Goal: Task Accomplishment & Management: Manage account settings

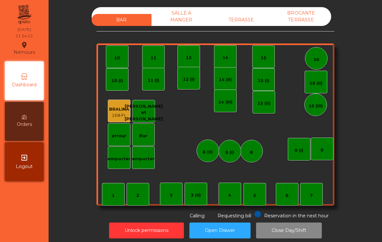
click at [240, 25] on div "TERRASSE" at bounding box center [241, 20] width 60 height 12
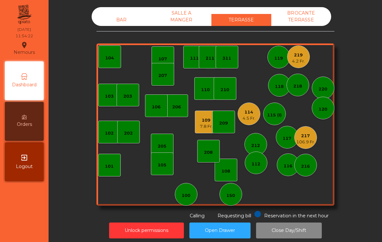
click at [307, 58] on div "219 4.2 Fr." at bounding box center [298, 56] width 23 height 23
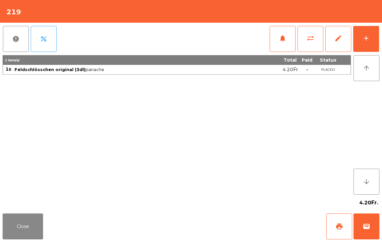
click at [369, 37] on div "add" at bounding box center [366, 38] width 8 height 8
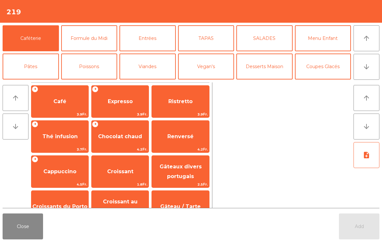
click at [95, 44] on button "Formule du Midi" at bounding box center [89, 38] width 56 height 26
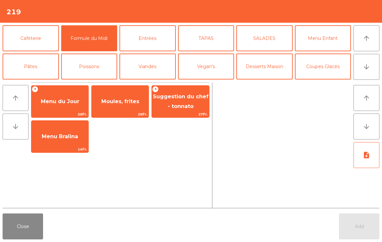
click at [72, 97] on span "Menu du Jour" at bounding box center [59, 101] width 57 height 17
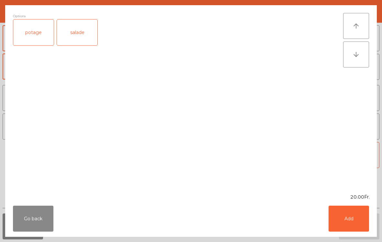
click at [91, 37] on div "salade" at bounding box center [77, 32] width 40 height 26
click at [345, 206] on button "Add" at bounding box center [349, 218] width 40 height 26
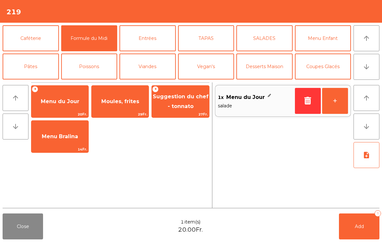
click at [359, 220] on button "Add 1" at bounding box center [359, 226] width 40 height 26
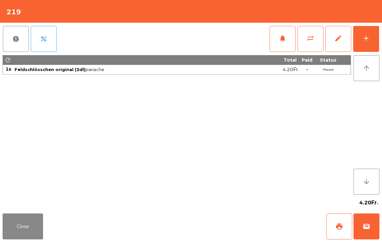
click at [27, 232] on button "Close" at bounding box center [23, 226] width 40 height 26
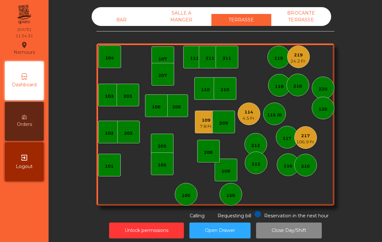
click at [201, 126] on div "7.8 Fr." at bounding box center [206, 126] width 13 height 6
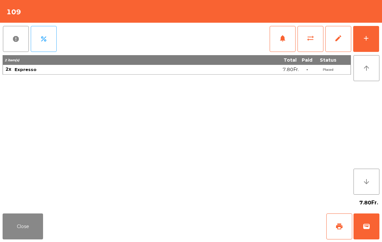
click at [367, 220] on button "wallet" at bounding box center [367, 226] width 26 height 26
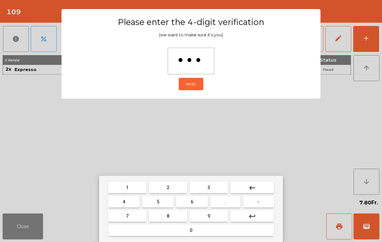
type input "****"
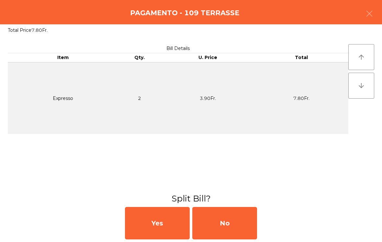
click at [240, 213] on div "No" at bounding box center [224, 223] width 65 height 32
click at [235, 221] on div "No" at bounding box center [224, 223] width 65 height 32
click at [235, 220] on div "No" at bounding box center [224, 223] width 65 height 32
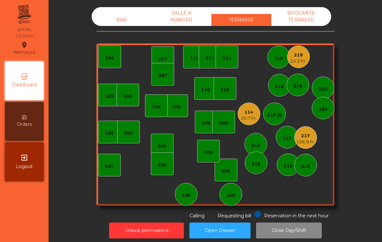
click at [234, 203] on div "150" at bounding box center [231, 194] width 23 height 23
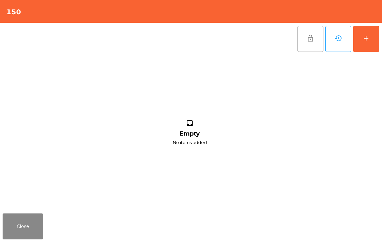
click at [363, 45] on button "add" at bounding box center [366, 39] width 26 height 26
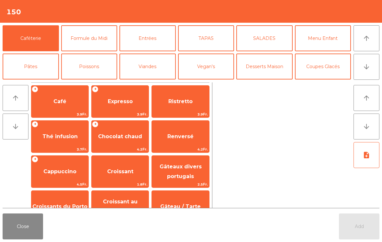
click at [373, 69] on button "arrow_downward" at bounding box center [367, 67] width 26 height 26
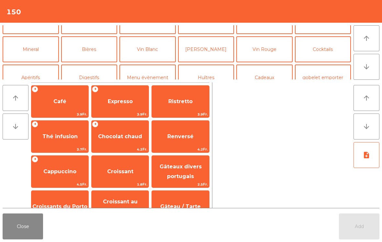
scroll to position [56, 0]
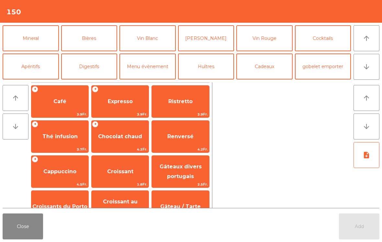
click at [36, 33] on button "Mineral" at bounding box center [31, 38] width 56 height 26
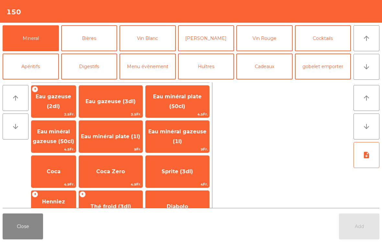
click at [69, 136] on span "Eau minéral gazeuse (50cl)" at bounding box center [53, 137] width 44 height 28
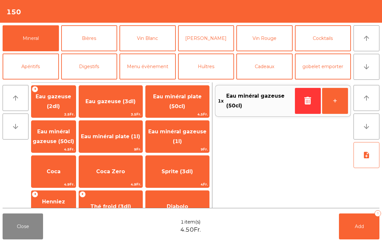
click at [337, 101] on button "+" at bounding box center [335, 101] width 26 height 26
click at [101, 43] on button "Bières" at bounding box center [89, 38] width 56 height 26
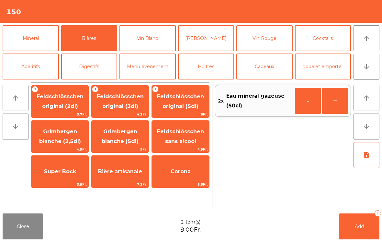
click at [128, 114] on span "4.2Fr." at bounding box center [120, 114] width 57 height 6
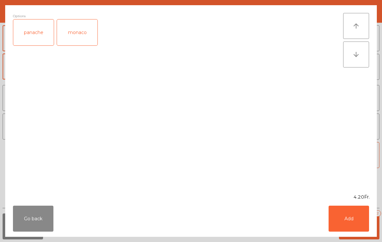
click at [363, 221] on button "Add" at bounding box center [349, 218] width 40 height 26
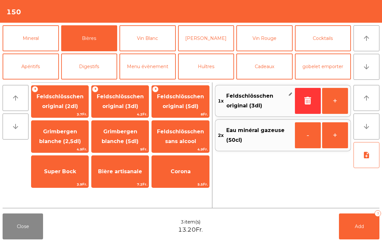
click at [363, 229] on span "Add" at bounding box center [359, 226] width 9 height 6
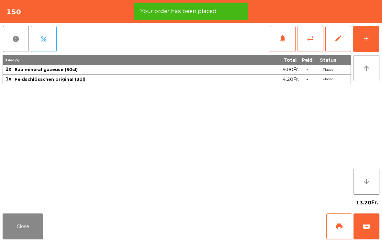
click at [363, 40] on div "add" at bounding box center [366, 38] width 8 height 8
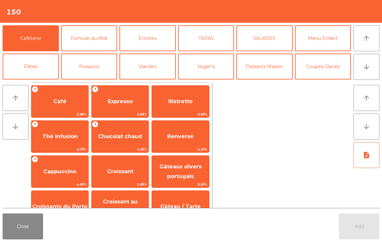
click at [96, 40] on button "Formule du Midi" at bounding box center [89, 38] width 56 height 26
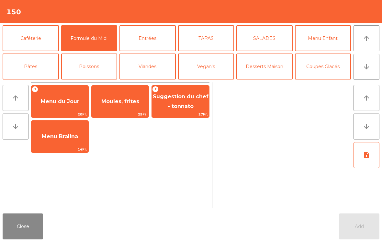
click at [50, 99] on span "Menu du Jour" at bounding box center [60, 101] width 39 height 6
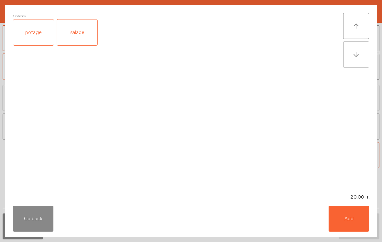
click at [353, 221] on button "Add" at bounding box center [349, 218] width 40 height 26
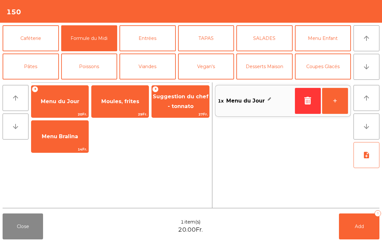
click at [371, 157] on button "note_add" at bounding box center [367, 155] width 26 height 26
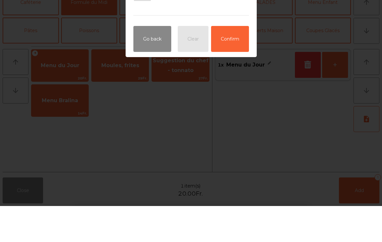
click at [156, 62] on button "Go back" at bounding box center [152, 75] width 38 height 26
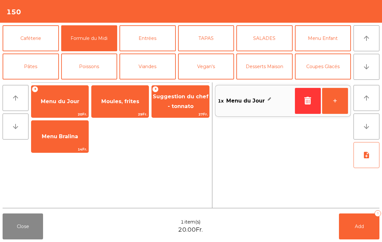
click at [338, 103] on button "+" at bounding box center [335, 101] width 26 height 26
click at [358, 230] on button "Add 3" at bounding box center [359, 226] width 40 height 26
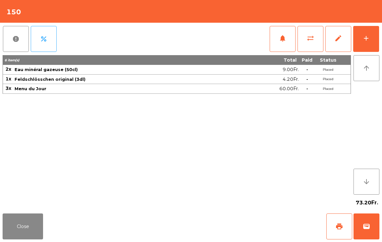
click at [7, 239] on button "Close" at bounding box center [23, 226] width 40 height 26
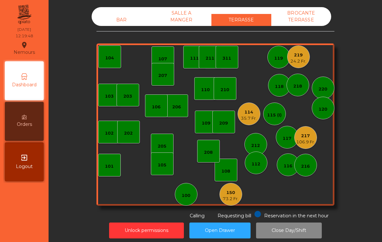
click at [200, 88] on div "110" at bounding box center [205, 88] width 23 height 23
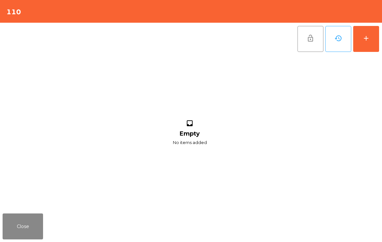
click at [373, 33] on button "add" at bounding box center [366, 39] width 26 height 26
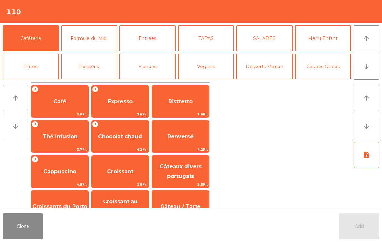
scroll to position [4, 0]
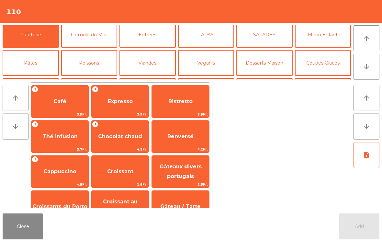
click at [83, 38] on button "Formule du Midi" at bounding box center [89, 35] width 56 height 26
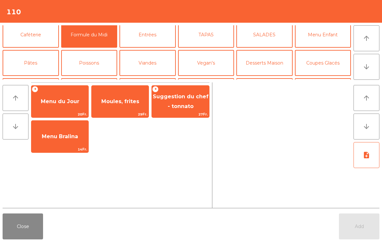
click at [71, 105] on span "Menu du Jour" at bounding box center [59, 101] width 57 height 17
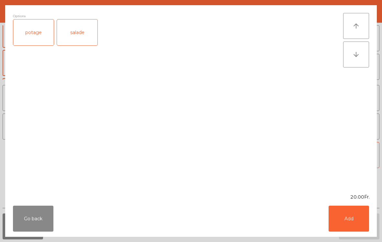
click at [78, 40] on div "salade" at bounding box center [77, 32] width 40 height 26
click at [354, 221] on button "Add" at bounding box center [349, 218] width 40 height 26
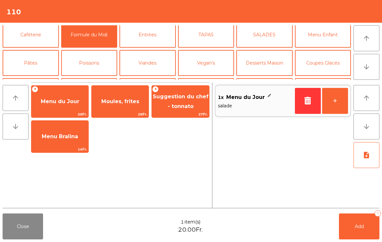
click at [324, 103] on button "+" at bounding box center [335, 101] width 26 height 26
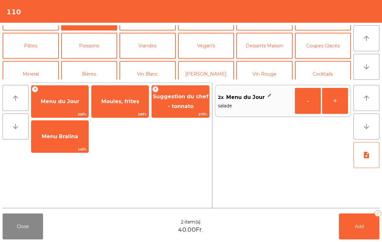
click at [40, 66] on button "Mineral" at bounding box center [31, 74] width 56 height 26
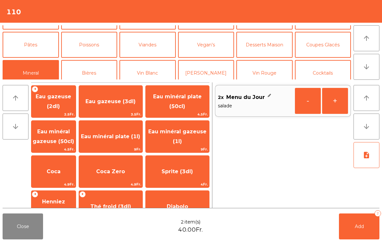
click at [211, 45] on button "Vegan's" at bounding box center [206, 45] width 56 height 26
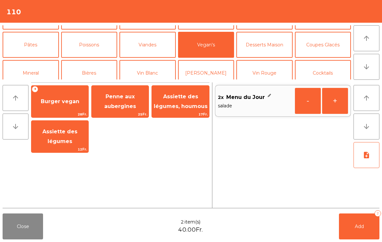
click at [203, 78] on button "[PERSON_NAME]" at bounding box center [206, 73] width 56 height 26
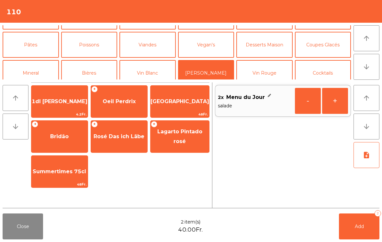
click at [74, 99] on span "1dl [PERSON_NAME]" at bounding box center [60, 101] width 56 height 6
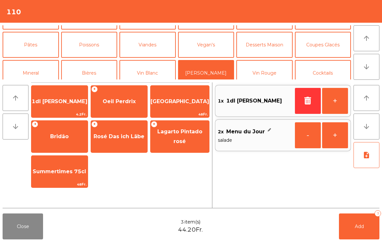
click at [61, 103] on span "1dl [PERSON_NAME]" at bounding box center [60, 101] width 56 height 6
click at [62, 110] on span "1dl [PERSON_NAME]" at bounding box center [59, 101] width 56 height 17
click at [352, 221] on button "Add 5" at bounding box center [359, 226] width 40 height 26
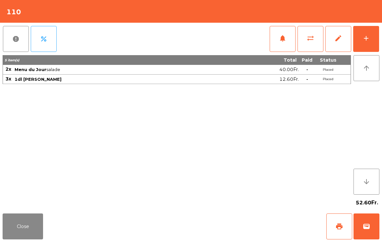
click at [23, 225] on button "Close" at bounding box center [23, 226] width 40 height 26
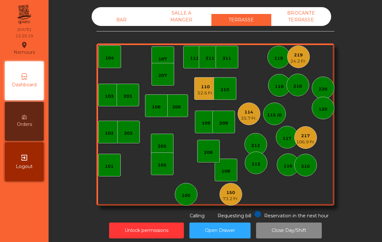
click at [206, 96] on div "110 52.6 Fr." at bounding box center [205, 88] width 23 height 23
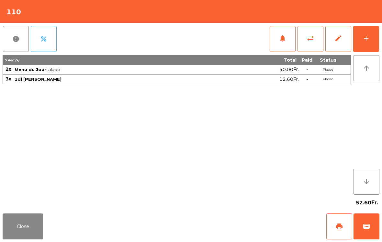
click at [12, 219] on button "Close" at bounding box center [23, 226] width 40 height 26
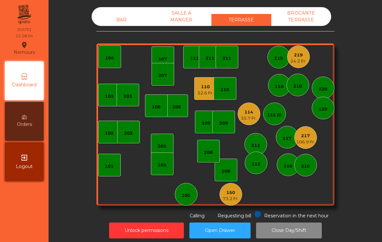
click at [123, 15] on div "BAR" at bounding box center [122, 20] width 60 height 12
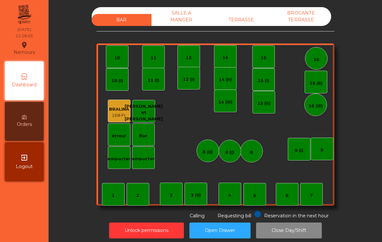
click at [317, 62] on div "16" at bounding box center [316, 59] width 6 height 6
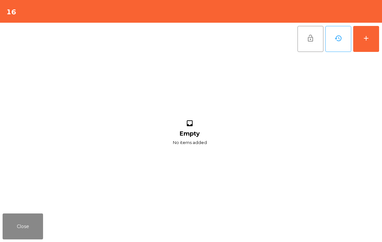
click at [362, 37] on button "add" at bounding box center [366, 39] width 26 height 26
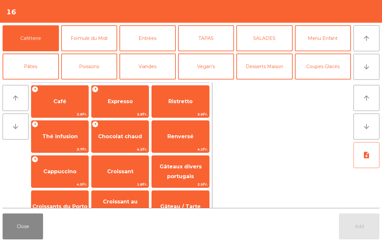
click at [92, 39] on button "Formule du Midi" at bounding box center [89, 38] width 56 height 26
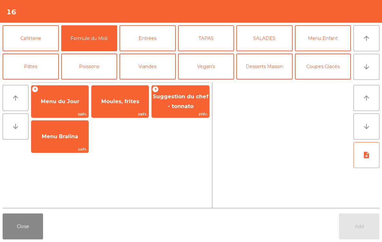
click at [61, 99] on span "Menu du Jour" at bounding box center [60, 101] width 39 height 6
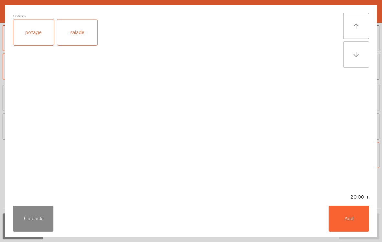
click at [86, 33] on div "salade" at bounding box center [77, 32] width 40 height 26
click at [350, 218] on button "Add" at bounding box center [349, 218] width 40 height 26
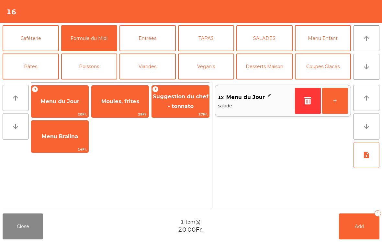
click at [339, 101] on button "+" at bounding box center [335, 101] width 26 height 26
click at [339, 100] on button "+" at bounding box center [335, 101] width 26 height 26
click at [338, 107] on button "+" at bounding box center [335, 101] width 26 height 26
click at [339, 101] on button "+" at bounding box center [335, 101] width 26 height 26
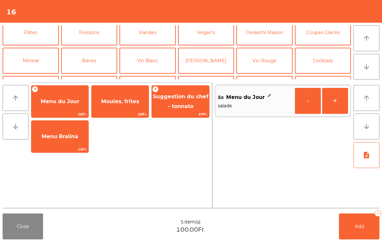
click at [25, 65] on button "Mineral" at bounding box center [31, 61] width 56 height 26
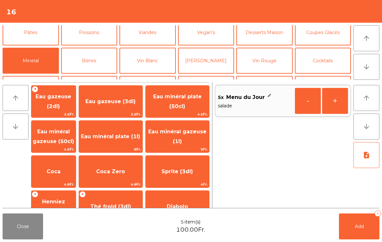
scroll to position [34, 0]
click at [199, 137] on span "Eau minéral gazeuse (1l)" at bounding box center [177, 137] width 63 height 28
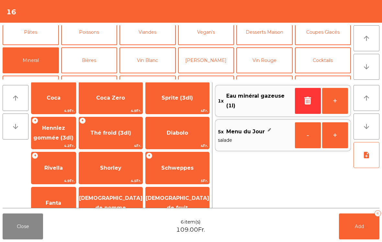
scroll to position [74, 0]
click at [182, 164] on span "Schweppes" at bounding box center [177, 167] width 32 height 6
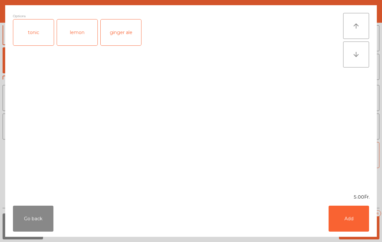
click at [36, 33] on div "tonic" at bounding box center [33, 32] width 40 height 26
click at [359, 222] on button "Add" at bounding box center [349, 218] width 40 height 26
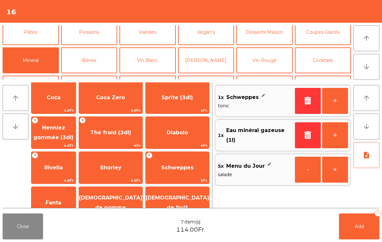
click at [366, 156] on icon "note_add" at bounding box center [367, 155] width 8 height 8
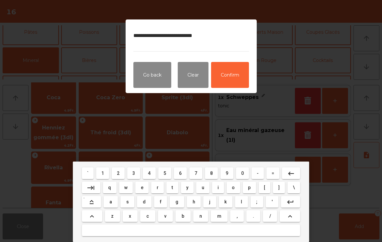
type textarea "**********"
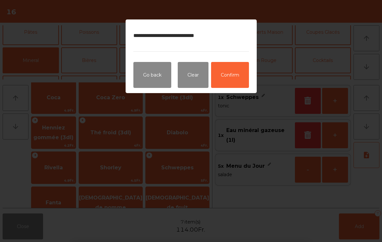
click at [245, 81] on button "Confirm" at bounding box center [230, 75] width 38 height 26
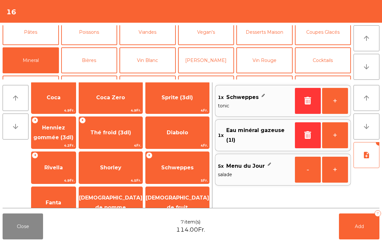
click at [358, 236] on button "Add 7" at bounding box center [359, 226] width 40 height 26
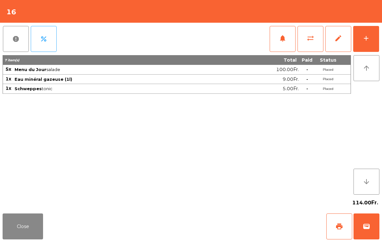
click at [32, 222] on button "Close" at bounding box center [23, 226] width 40 height 26
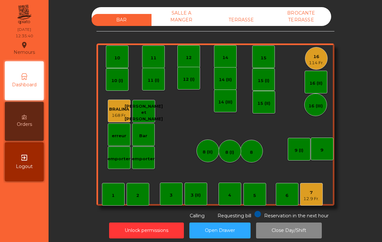
click at [246, 17] on div "TERRASSE" at bounding box center [241, 20] width 60 height 12
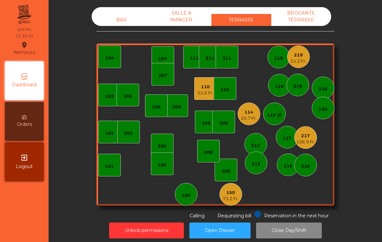
click at [302, 145] on div "217 106.9 Fr." at bounding box center [305, 137] width 23 height 23
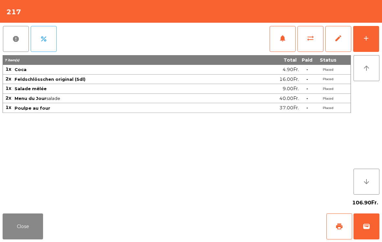
click at [372, 40] on button "add" at bounding box center [366, 39] width 26 height 26
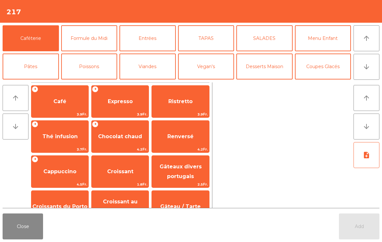
click at [277, 69] on button "Desserts Maison" at bounding box center [264, 66] width 56 height 26
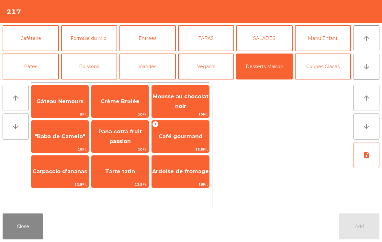
click at [172, 137] on span "Café gourmand" at bounding box center [181, 136] width 44 height 6
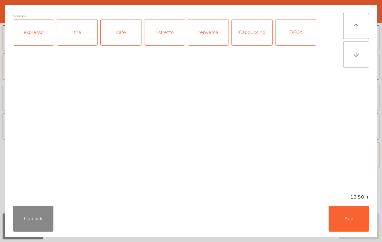
click at [24, 34] on div "expresso" at bounding box center [33, 32] width 40 height 26
click at [344, 224] on button "Add" at bounding box center [349, 218] width 40 height 26
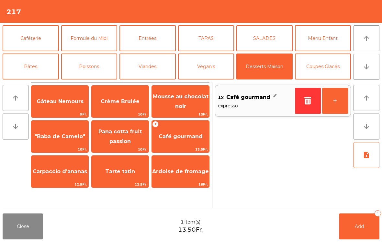
click at [331, 106] on button "+" at bounding box center [335, 101] width 26 height 26
click at [176, 136] on span "Café gourmand" at bounding box center [181, 136] width 44 height 6
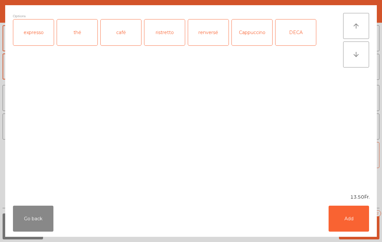
click at [76, 35] on div "thé" at bounding box center [77, 32] width 40 height 26
click at [358, 223] on button "Add" at bounding box center [349, 218] width 40 height 26
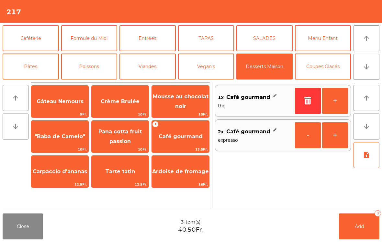
click at [355, 230] on button "Add 3" at bounding box center [359, 226] width 40 height 26
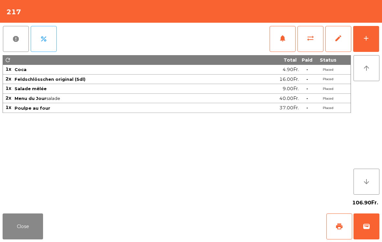
click at [15, 215] on button "Close" at bounding box center [23, 226] width 40 height 26
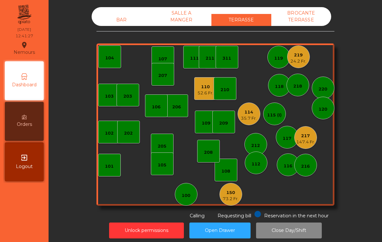
click at [322, 87] on div "220" at bounding box center [323, 89] width 9 height 6
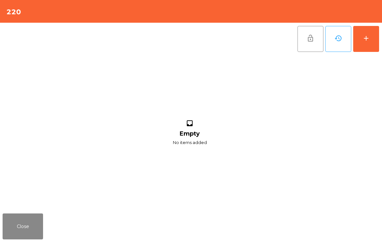
click at [376, 45] on button "add" at bounding box center [366, 39] width 26 height 26
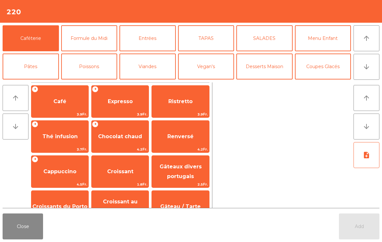
click at [92, 38] on button "Formule du Midi" at bounding box center [89, 38] width 56 height 26
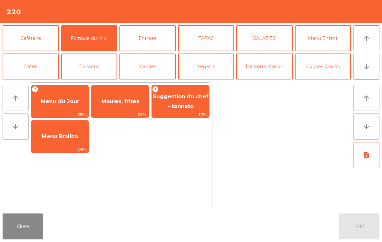
click at [121, 110] on span "Moules, frites" at bounding box center [120, 101] width 57 height 17
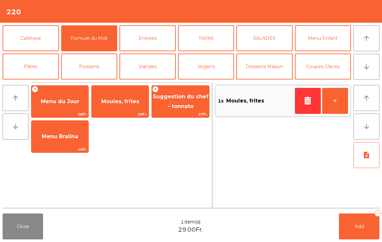
click at [66, 103] on span "Menu du Jour" at bounding box center [60, 101] width 39 height 6
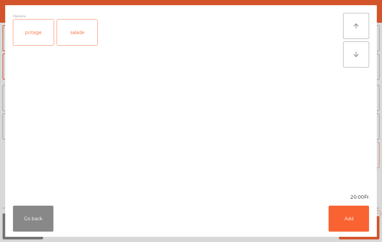
click at [79, 28] on div "salade" at bounding box center [77, 32] width 40 height 26
click at [345, 227] on button "Add" at bounding box center [349, 218] width 40 height 26
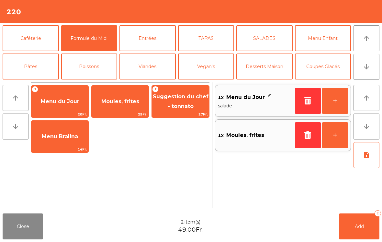
scroll to position [55, 0]
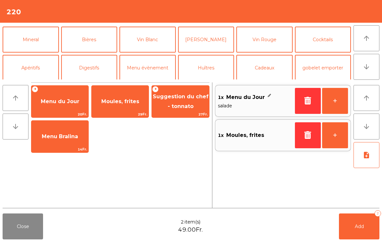
click at [35, 39] on button "Mineral" at bounding box center [31, 40] width 56 height 26
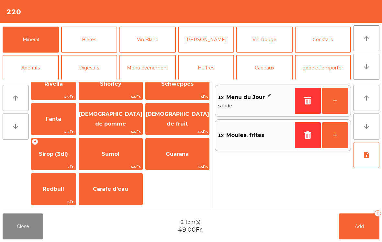
scroll to position [157, 0]
click at [126, 190] on span "Carafe d'eau" at bounding box center [110, 189] width 35 height 6
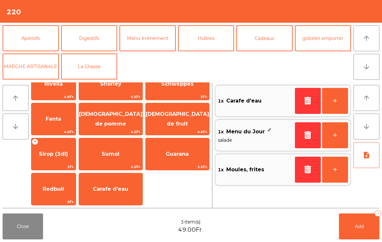
scroll to position [52, 0]
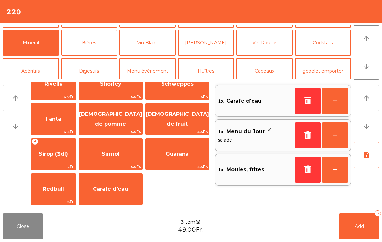
click at [214, 40] on button "[PERSON_NAME]" at bounding box center [206, 43] width 56 height 26
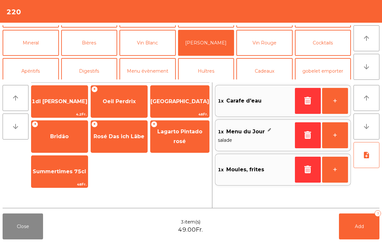
click at [64, 101] on span "1dl [PERSON_NAME]" at bounding box center [60, 101] width 56 height 6
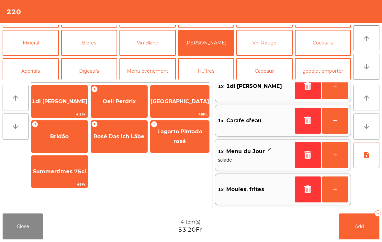
scroll to position [15, 0]
click at [364, 221] on button "Add 4" at bounding box center [359, 226] width 40 height 26
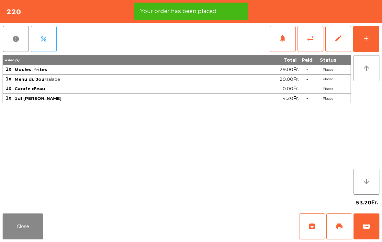
click at [19, 228] on button "Close" at bounding box center [23, 226] width 40 height 26
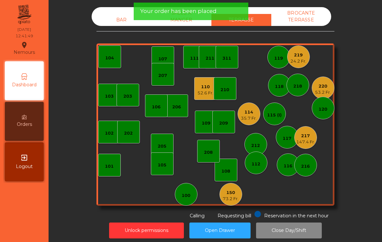
click at [297, 57] on div "219" at bounding box center [298, 55] width 16 height 6
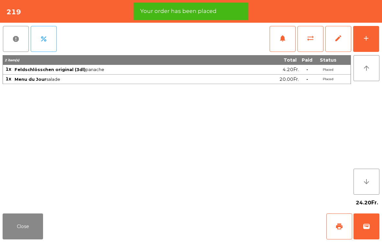
click at [340, 224] on span "print" at bounding box center [339, 226] width 8 height 8
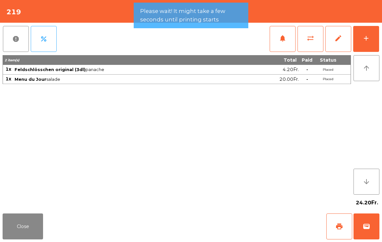
click at [21, 224] on button "Close" at bounding box center [23, 226] width 40 height 26
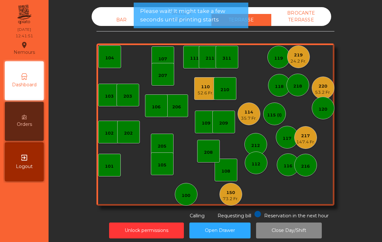
click at [202, 89] on div "110" at bounding box center [206, 87] width 16 height 6
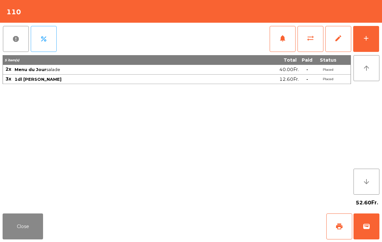
click at [285, 40] on span "notifications" at bounding box center [283, 38] width 8 height 8
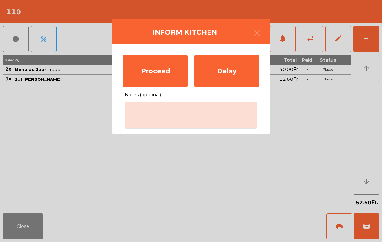
click at [164, 195] on ngb-modal-window "Inform Kitchen Proceed Delay Notes (optional)" at bounding box center [191, 121] width 382 height 242
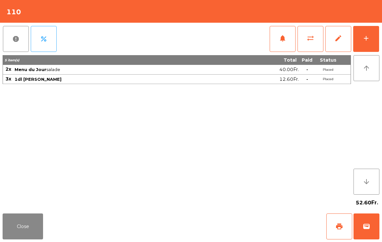
click at [292, 42] on button "notifications" at bounding box center [283, 39] width 26 height 26
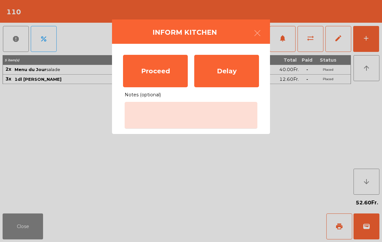
click at [162, 78] on div "Proceed" at bounding box center [155, 71] width 65 height 32
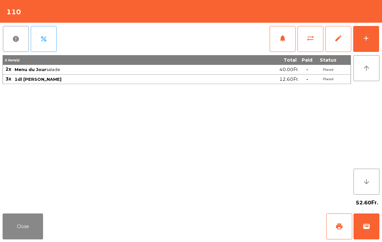
click at [18, 221] on button "Close" at bounding box center [23, 226] width 40 height 26
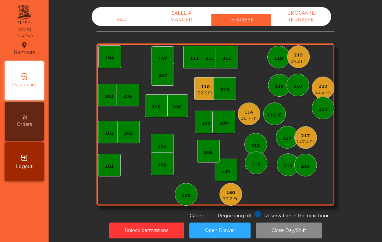
click at [112, 22] on div "BAR" at bounding box center [122, 20] width 60 height 12
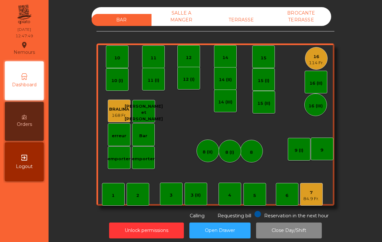
click at [106, 198] on div "1" at bounding box center [113, 194] width 23 height 23
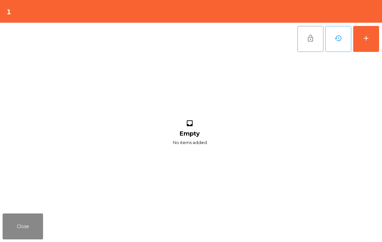
click at [363, 39] on div "add" at bounding box center [366, 38] width 8 height 8
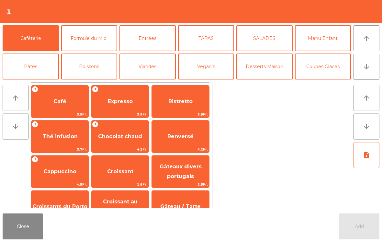
click at [88, 41] on button "Formule du Midi" at bounding box center [89, 38] width 56 height 26
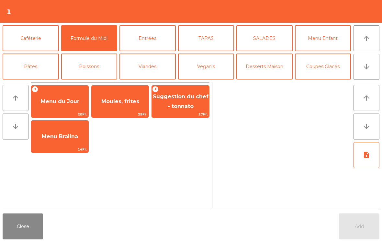
click at [48, 106] on span "Menu du Jour" at bounding box center [59, 101] width 57 height 17
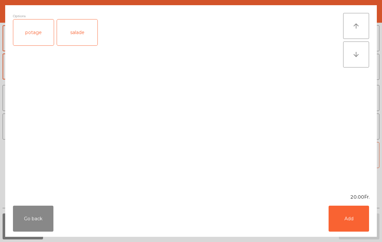
click at [355, 219] on button "Add" at bounding box center [349, 218] width 40 height 26
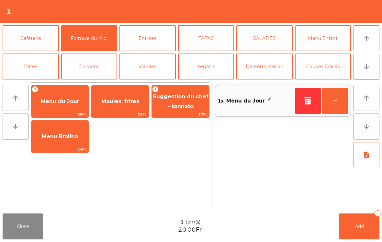
click at [359, 159] on button "note_add" at bounding box center [367, 155] width 26 height 26
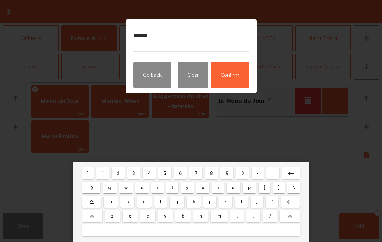
type textarea "********"
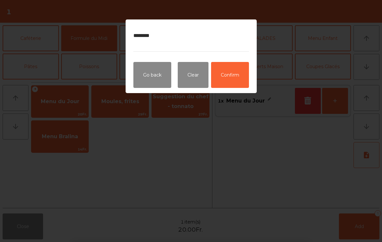
click at [237, 77] on button "Confirm" at bounding box center [230, 75] width 38 height 26
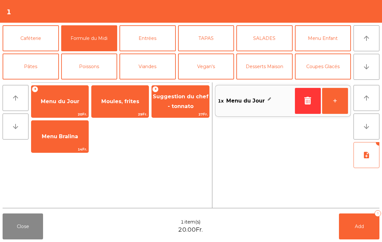
click at [377, 69] on button "arrow_downward" at bounding box center [367, 67] width 26 height 26
click at [92, 82] on button "Bières" at bounding box center [89, 95] width 56 height 26
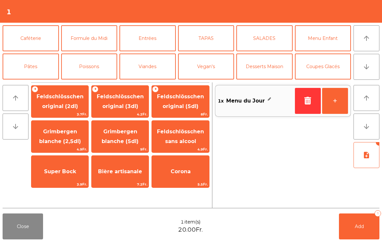
scroll to position [56, 0]
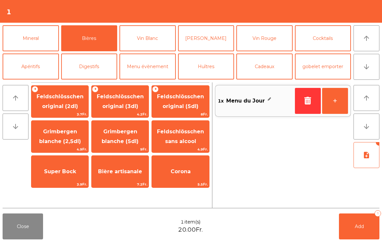
click at [105, 99] on span "Feldschlösschen original (3dl)" at bounding box center [120, 101] width 47 height 16
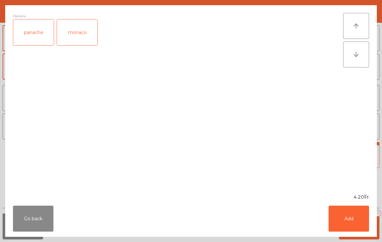
click at [43, 37] on div "panache" at bounding box center [33, 32] width 40 height 26
click at [364, 217] on button "Add" at bounding box center [349, 218] width 40 height 26
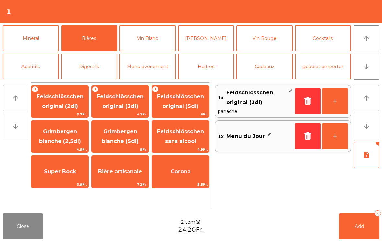
click at [364, 228] on button "Add 2" at bounding box center [359, 226] width 40 height 26
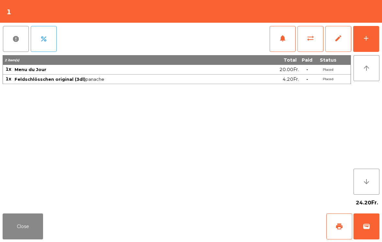
click at [27, 233] on button "Close" at bounding box center [23, 226] width 40 height 26
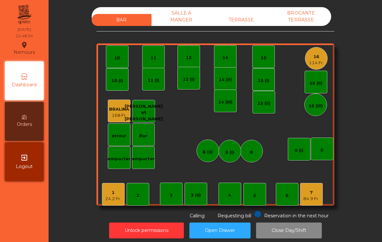
click at [252, 16] on div "TERRASSE" at bounding box center [241, 20] width 60 height 12
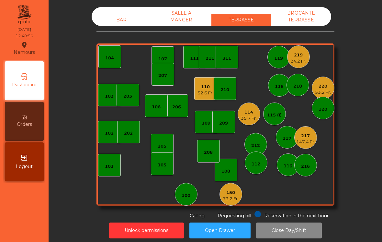
click at [162, 142] on div "205" at bounding box center [162, 144] width 9 height 9
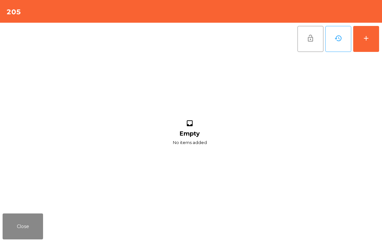
click at [367, 37] on div "add" at bounding box center [366, 38] width 8 height 8
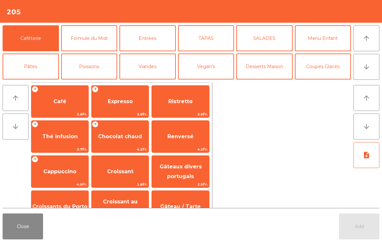
scroll to position [46, 0]
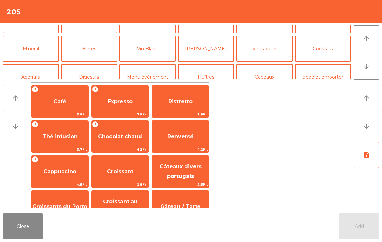
click at [45, 50] on button "Mineral" at bounding box center [31, 49] width 56 height 26
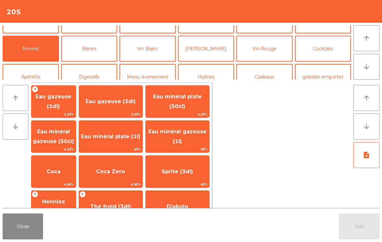
click at [184, 105] on span "Eau minéral plate (50cl)" at bounding box center [177, 101] width 49 height 16
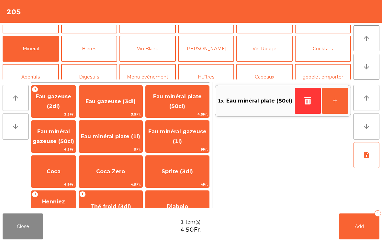
click at [355, 233] on button "Add 1" at bounding box center [359, 226] width 40 height 26
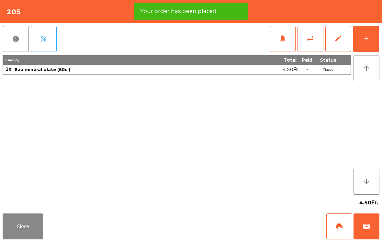
click at [367, 39] on div "add" at bounding box center [366, 38] width 8 height 8
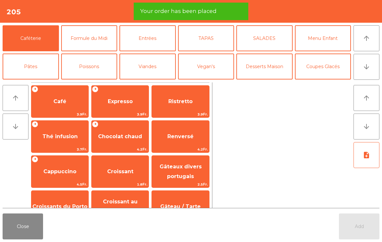
click at [149, 39] on button "Entrées" at bounding box center [147, 38] width 56 height 26
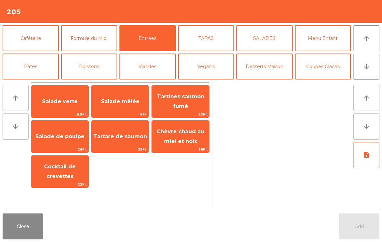
click at [70, 109] on span "Salade verte" at bounding box center [59, 101] width 57 height 17
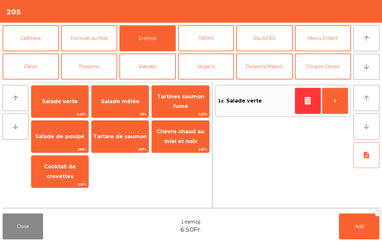
click at [212, 65] on button "Vegan's" at bounding box center [206, 66] width 56 height 26
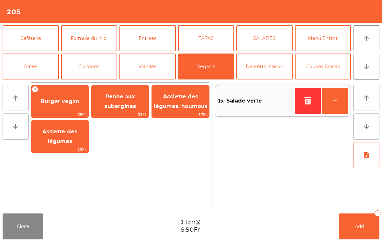
click at [122, 109] on span "Penne aux aubergines" at bounding box center [120, 101] width 32 height 16
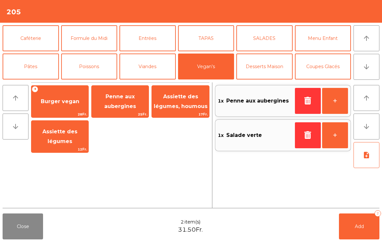
click at [122, 109] on span "Penne aux aubergines" at bounding box center [120, 101] width 32 height 16
click at [366, 161] on button "note_add" at bounding box center [367, 155] width 26 height 26
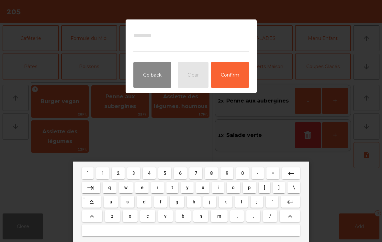
type textarea "*"
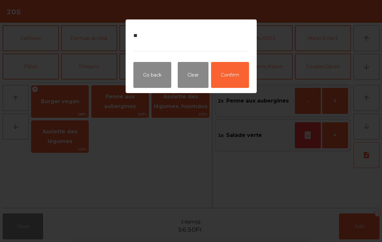
click at [227, 74] on button "Confirm" at bounding box center [230, 75] width 38 height 26
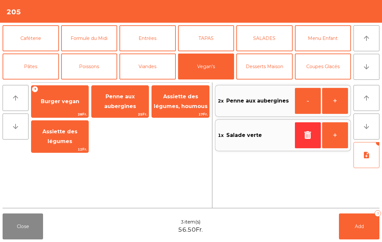
click at [365, 220] on button "Add 3" at bounding box center [359, 226] width 40 height 26
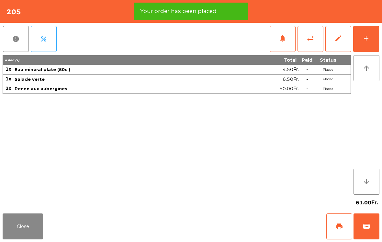
click at [28, 222] on button "Close" at bounding box center [23, 226] width 40 height 26
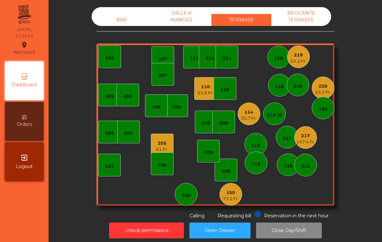
click at [261, 141] on div "212" at bounding box center [255, 144] width 23 height 23
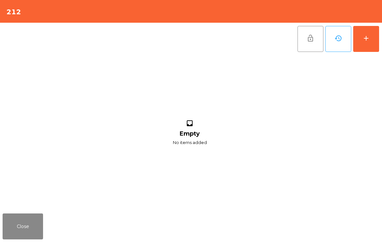
click at [371, 43] on button "add" at bounding box center [366, 39] width 26 height 26
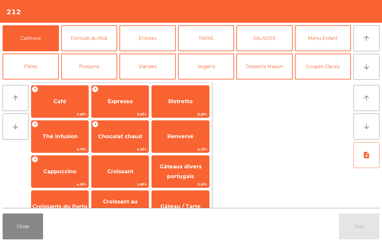
click at [362, 67] on button "arrow_downward" at bounding box center [367, 67] width 26 height 26
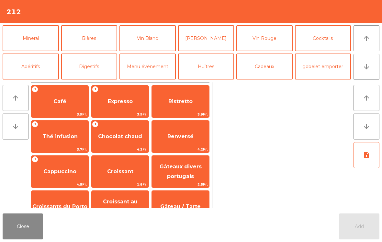
click at [29, 41] on button "Mineral" at bounding box center [31, 38] width 56 height 26
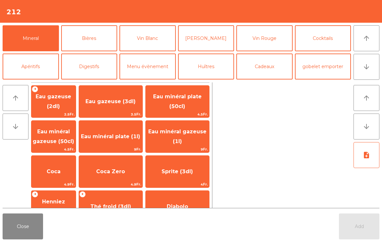
click at [49, 144] on span "Eau minéral gazeuse (50cl)" at bounding box center [53, 137] width 44 height 28
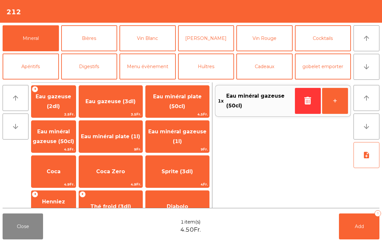
click at [360, 68] on button "arrow_downward" at bounding box center [367, 67] width 26 height 26
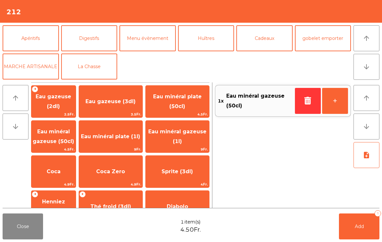
click at [369, 35] on icon "arrow_upward" at bounding box center [367, 38] width 8 height 8
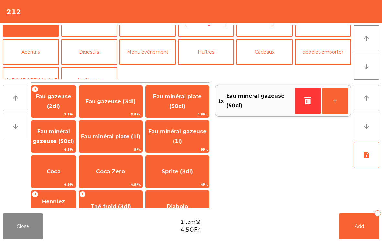
click at [200, 37] on button "[PERSON_NAME]" at bounding box center [206, 24] width 56 height 26
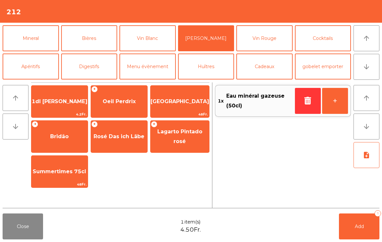
click at [112, 110] on div "+ Oeil Perdrix" at bounding box center [119, 101] width 57 height 32
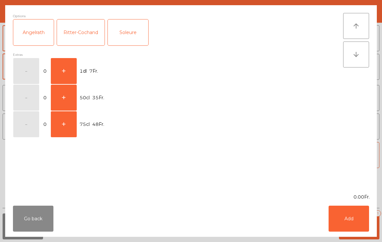
click at [61, 69] on button "+" at bounding box center [64, 71] width 26 height 26
click at [347, 218] on button "Add" at bounding box center [349, 218] width 40 height 26
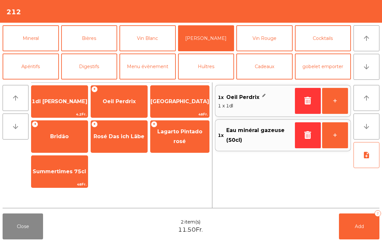
click at [364, 40] on icon "arrow_upward" at bounding box center [367, 38] width 8 height 8
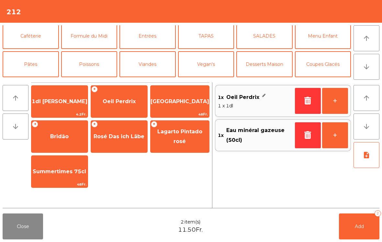
scroll to position [0, 0]
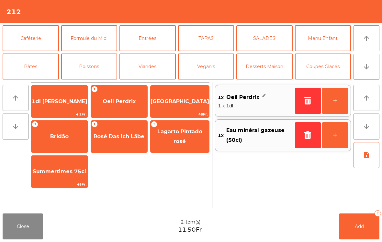
click at [145, 70] on button "Viandes" at bounding box center [147, 66] width 56 height 26
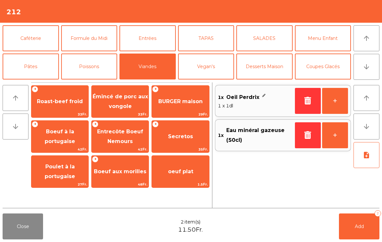
click at [62, 108] on span "Roast-beef froid" at bounding box center [59, 101] width 57 height 17
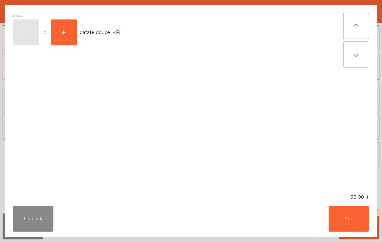
click at [67, 36] on button "+" at bounding box center [64, 32] width 26 height 26
click at [28, 37] on button "-" at bounding box center [26, 32] width 26 height 26
click at [345, 217] on button "Add" at bounding box center [349, 218] width 40 height 26
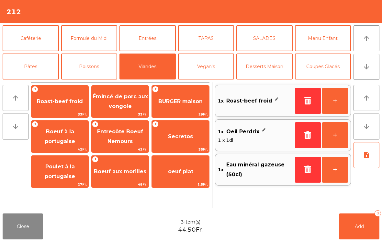
click at [333, 105] on button "+" at bounding box center [335, 101] width 26 height 26
click at [351, 232] on button "Add 4" at bounding box center [359, 226] width 40 height 26
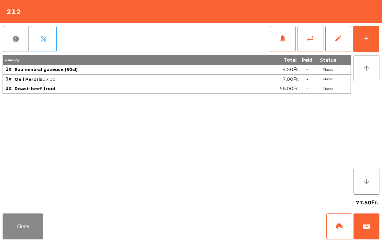
click at [34, 233] on button "Close" at bounding box center [23, 226] width 40 height 26
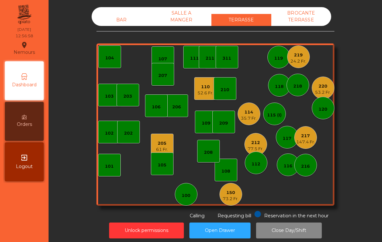
click at [123, 23] on div "BAR" at bounding box center [122, 20] width 60 height 12
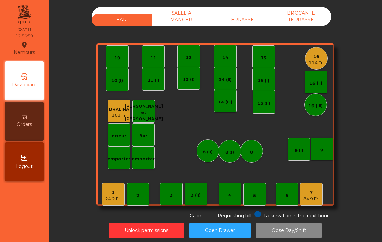
click at [112, 198] on div "24.2 Fr." at bounding box center [113, 198] width 16 height 6
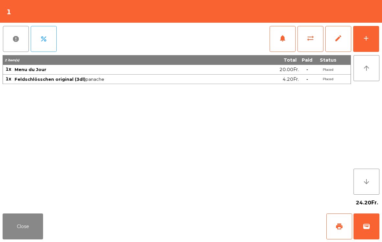
click at [279, 47] on button "notifications" at bounding box center [283, 39] width 26 height 26
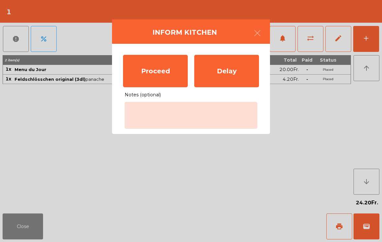
click at [157, 77] on div "Proceed" at bounding box center [155, 71] width 65 height 32
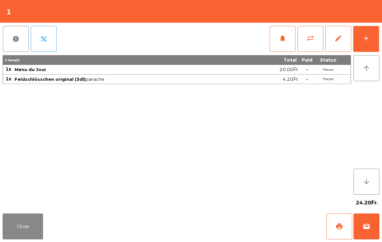
click at [22, 238] on button "Close" at bounding box center [23, 226] width 40 height 26
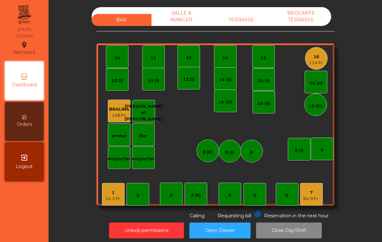
click at [312, 201] on div "84.9 Fr." at bounding box center [311, 198] width 16 height 6
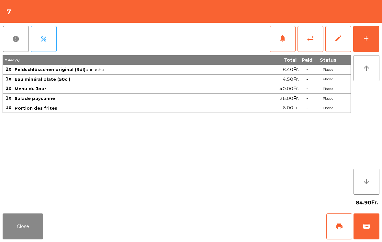
click at [277, 40] on button "notifications" at bounding box center [283, 39] width 26 height 26
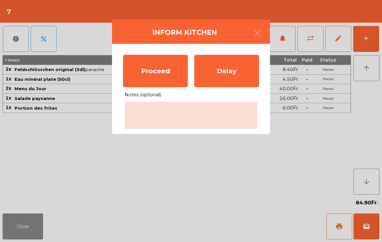
click at [150, 74] on div "Proceed" at bounding box center [155, 71] width 65 height 32
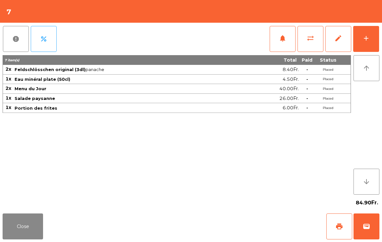
click at [18, 230] on button "Close" at bounding box center [23, 226] width 40 height 26
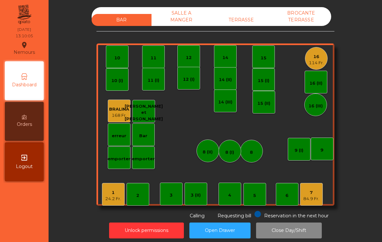
click at [242, 19] on div "TERRASSE" at bounding box center [241, 20] width 60 height 12
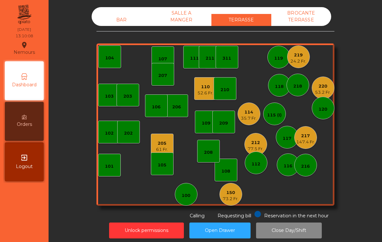
click at [275, 110] on div "115 (I)" at bounding box center [274, 113] width 15 height 9
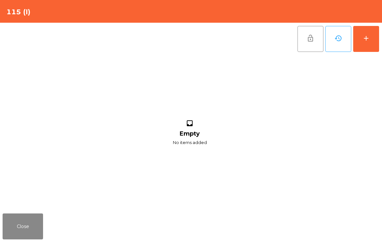
click at [372, 34] on button "add" at bounding box center [366, 39] width 26 height 26
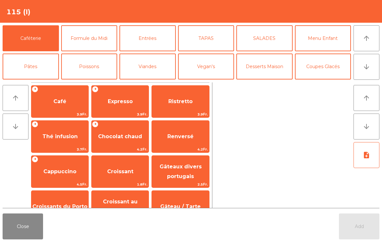
click at [36, 82] on button "Mineral" at bounding box center [31, 95] width 56 height 26
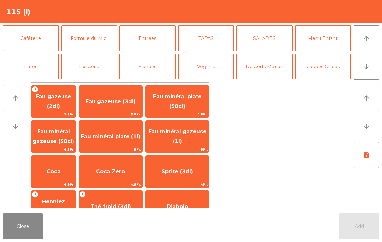
scroll to position [50, 0]
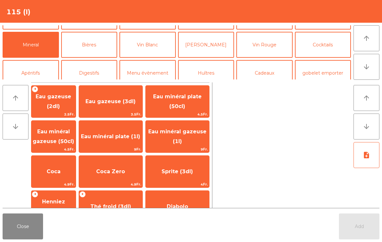
click at [59, 142] on span "Eau minéral gazeuse (50cl)" at bounding box center [53, 136] width 41 height 16
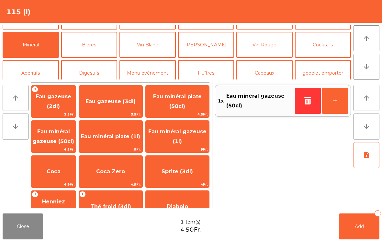
click at [354, 225] on button "Add 1" at bounding box center [359, 226] width 40 height 26
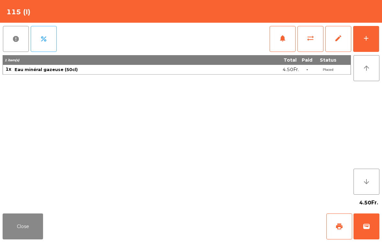
click at [29, 232] on button "Close" at bounding box center [23, 226] width 40 height 26
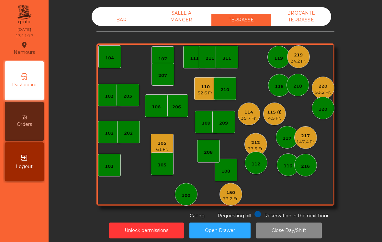
click at [243, 112] on div "114" at bounding box center [249, 112] width 16 height 6
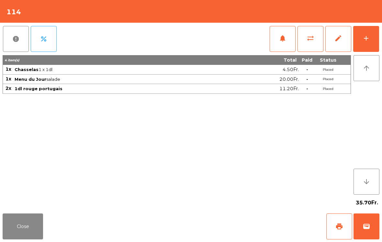
click at [365, 37] on div "add" at bounding box center [366, 38] width 8 height 8
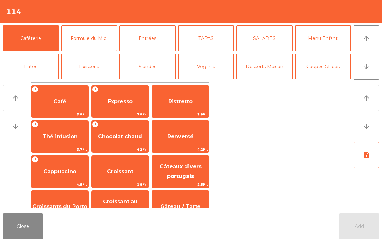
click at [109, 100] on span "Expresso" at bounding box center [120, 101] width 25 height 6
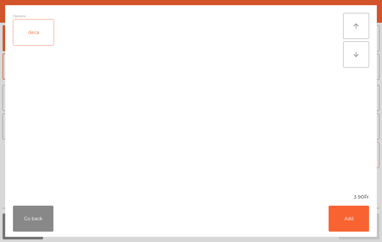
click at [347, 224] on button "Add" at bounding box center [349, 218] width 40 height 26
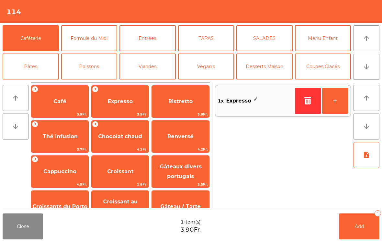
click at [365, 228] on button "Add 1" at bounding box center [359, 226] width 40 height 26
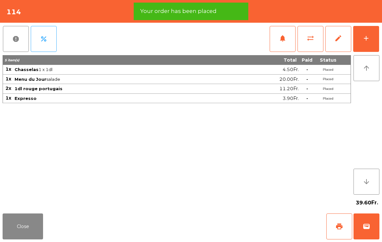
click at [17, 232] on button "Close" at bounding box center [23, 226] width 40 height 26
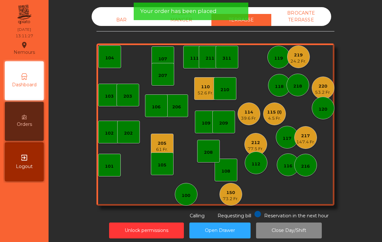
click at [111, 19] on div "BAR" at bounding box center [122, 20] width 60 height 12
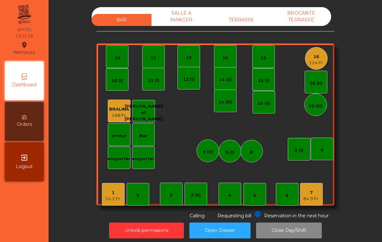
click at [306, 198] on div "84.9 Fr." at bounding box center [311, 198] width 16 height 6
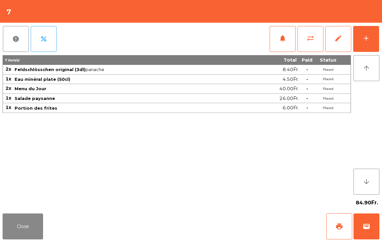
click at [366, 45] on button "add" at bounding box center [366, 39] width 26 height 26
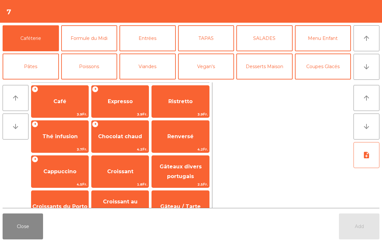
click at [372, 72] on button "arrow_downward" at bounding box center [367, 67] width 26 height 26
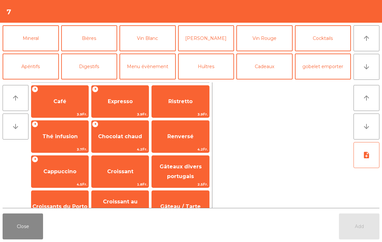
click at [157, 45] on button "Vin Blanc" at bounding box center [147, 38] width 56 height 26
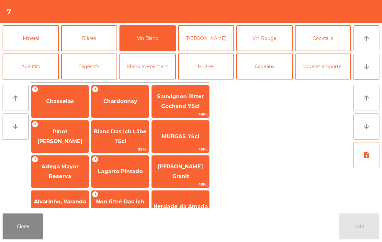
click at [133, 175] on span "Lagarto Pintado" at bounding box center [120, 171] width 57 height 17
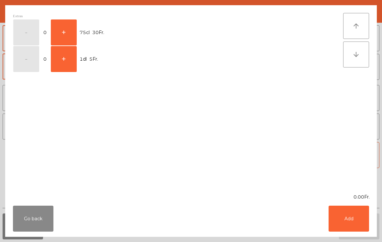
click at [69, 35] on button "+" at bounding box center [64, 32] width 26 height 26
click at [28, 33] on button "-" at bounding box center [26, 32] width 26 height 26
click at [72, 61] on button "+" at bounding box center [64, 59] width 26 height 26
click at [360, 212] on button "Add" at bounding box center [349, 218] width 40 height 26
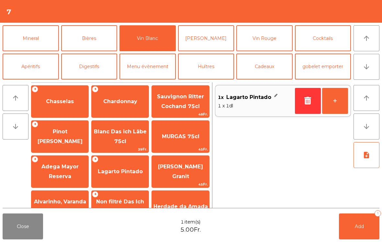
click at [366, 231] on button "Add 1" at bounding box center [359, 226] width 40 height 26
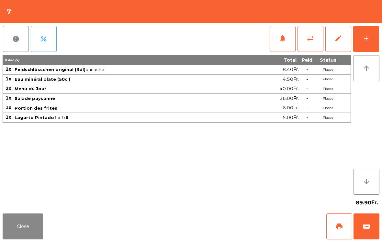
click at [12, 229] on button "Close" at bounding box center [23, 226] width 40 height 26
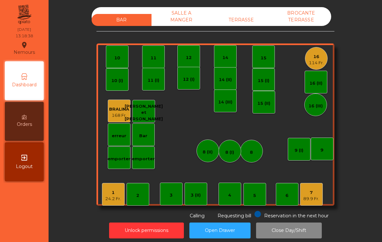
click at [251, 23] on div "TERRASSE" at bounding box center [241, 20] width 60 height 12
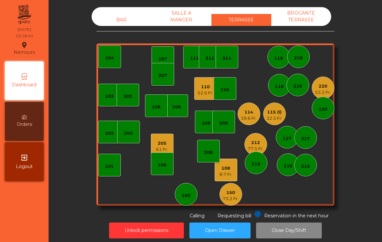
click at [245, 110] on div "114" at bounding box center [249, 112] width 16 height 6
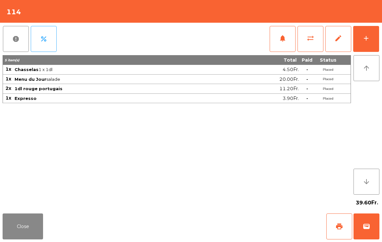
click at [337, 224] on span "print" at bounding box center [339, 226] width 8 height 8
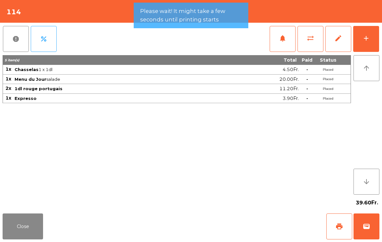
click at [36, 233] on button "Close" at bounding box center [23, 226] width 40 height 26
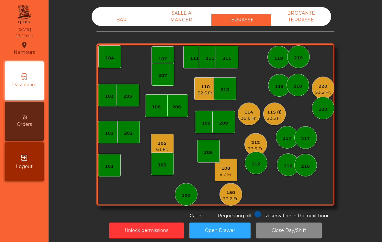
click at [202, 82] on div "110 52.6 Fr." at bounding box center [206, 88] width 16 height 15
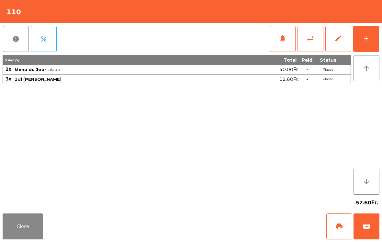
click at [339, 222] on span "print" at bounding box center [339, 226] width 8 height 8
click at [21, 225] on button "Close" at bounding box center [23, 226] width 40 height 26
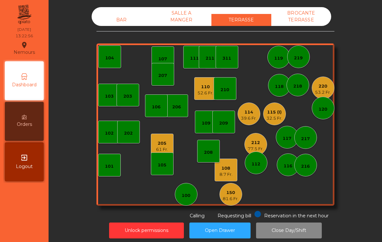
click at [110, 19] on div "BAR" at bounding box center [122, 20] width 60 height 12
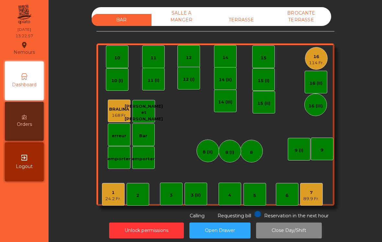
click at [118, 194] on div "1" at bounding box center [113, 192] width 16 height 6
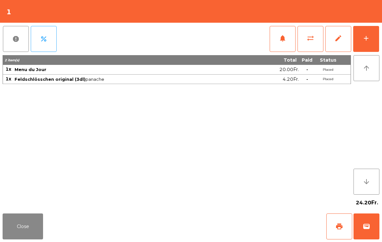
click at [365, 42] on button "add" at bounding box center [366, 39] width 26 height 26
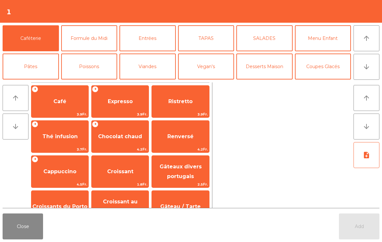
click at [113, 101] on span "Expresso" at bounding box center [120, 101] width 25 height 6
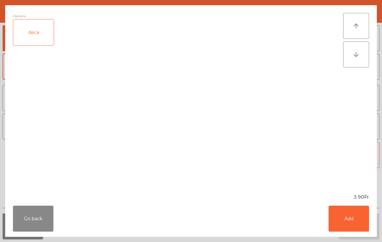
click at [332, 216] on button "Add" at bounding box center [349, 218] width 40 height 26
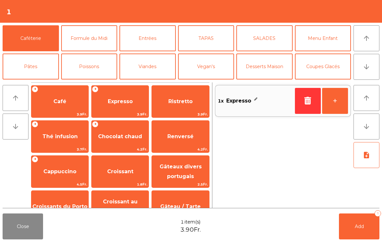
click at [350, 230] on button "Add 1" at bounding box center [359, 226] width 40 height 26
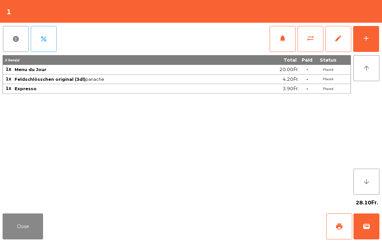
click at [18, 225] on button "Close" at bounding box center [23, 226] width 40 height 26
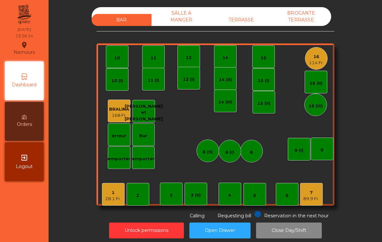
click at [107, 198] on div "28.1 Fr." at bounding box center [113, 198] width 16 height 6
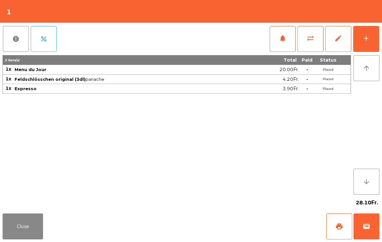
click at [332, 229] on button "print" at bounding box center [339, 226] width 26 height 26
click at [21, 230] on button "Close" at bounding box center [23, 226] width 40 height 26
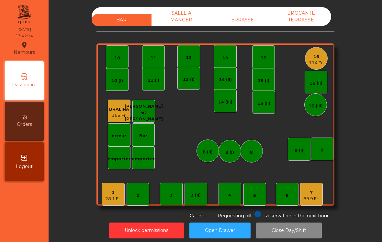
click at [259, 18] on div "TERRASSE" at bounding box center [241, 20] width 60 height 12
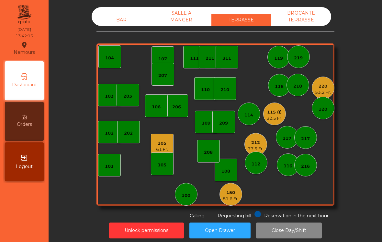
click at [328, 88] on div "220" at bounding box center [323, 86] width 16 height 6
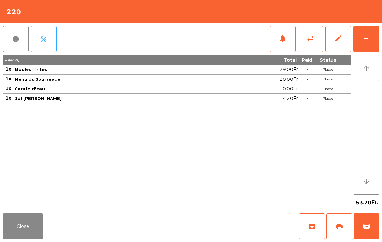
click at [373, 42] on button "add" at bounding box center [366, 39] width 26 height 26
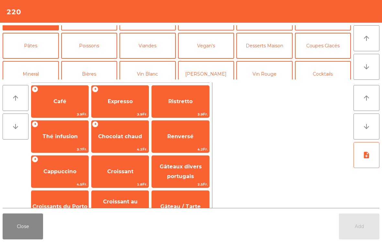
scroll to position [57, 0]
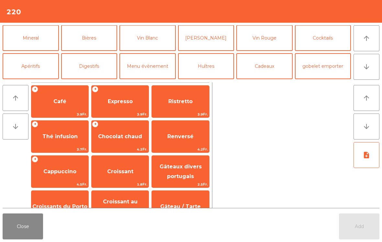
click at [320, 38] on button "Cocktails" at bounding box center [323, 38] width 56 height 26
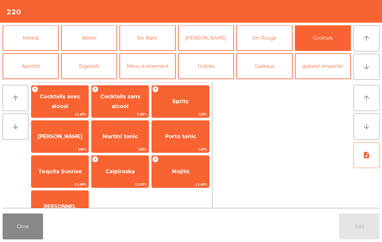
click at [319, 23] on button "Coupes Glacés" at bounding box center [323, 10] width 56 height 26
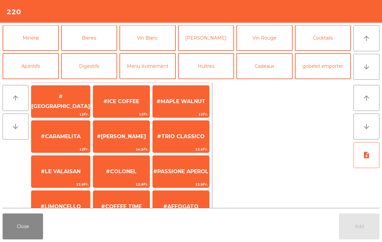
scroll to position [7, 0]
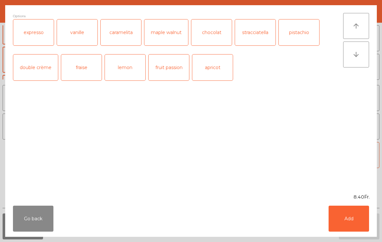
scroll to position [122, 0]
click at [361, 206] on button "Add" at bounding box center [349, 218] width 40 height 26
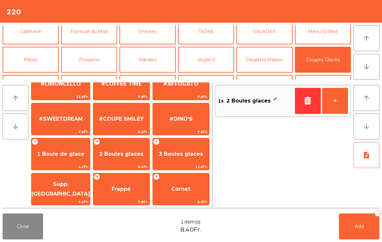
click at [350, 221] on button "Add 1" at bounding box center [359, 226] width 40 height 26
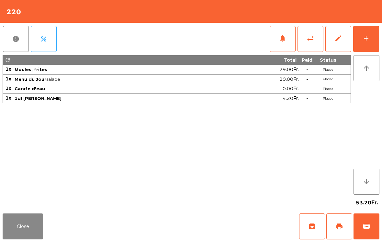
click at [379, 41] on button "add" at bounding box center [366, 39] width 26 height 26
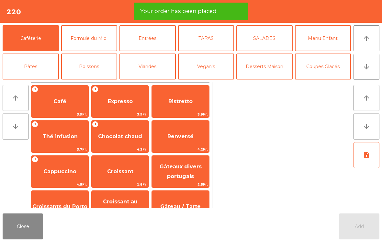
click at [317, 65] on button "Coupes Glacés" at bounding box center [323, 66] width 56 height 26
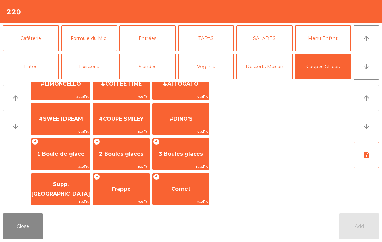
click at [62, 159] on span "1 Boule de glace" at bounding box center [60, 153] width 59 height 17
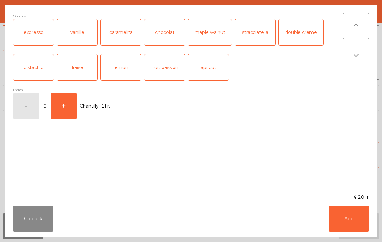
click at [349, 209] on button "Add" at bounding box center [349, 218] width 40 height 26
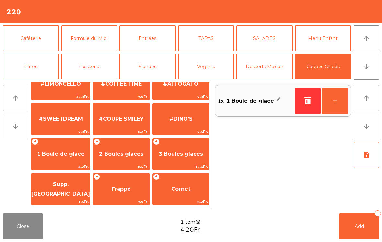
scroll to position [-1, 0]
click at [40, 38] on button "Caféterie" at bounding box center [31, 38] width 56 height 26
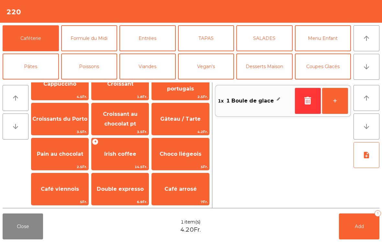
click at [29, 37] on button "Caféterie" at bounding box center [31, 38] width 56 height 26
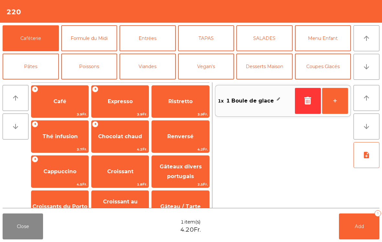
click at [128, 98] on span "Expresso" at bounding box center [120, 101] width 25 height 6
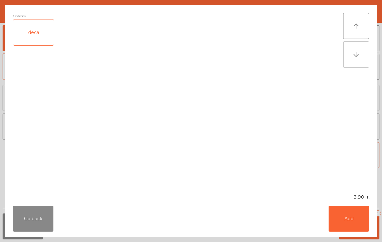
click at [366, 225] on button "Add" at bounding box center [349, 218] width 40 height 26
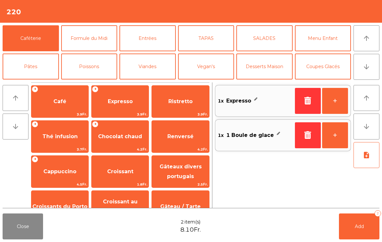
click at [334, 101] on button "+" at bounding box center [335, 101] width 26 height 26
click at [358, 230] on button "Add 3" at bounding box center [359, 226] width 40 height 26
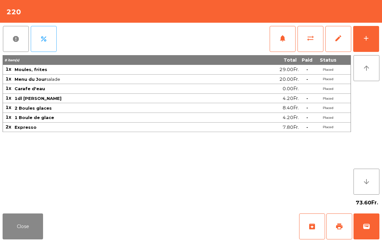
click at [21, 231] on button "Close" at bounding box center [23, 226] width 40 height 26
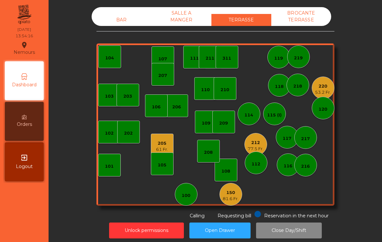
click at [255, 143] on div "212" at bounding box center [256, 142] width 16 height 6
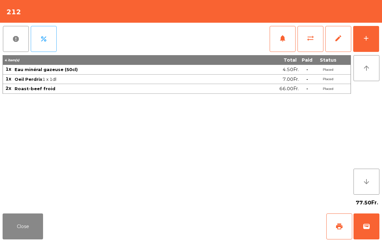
click at [366, 33] on button "add" at bounding box center [366, 39] width 26 height 26
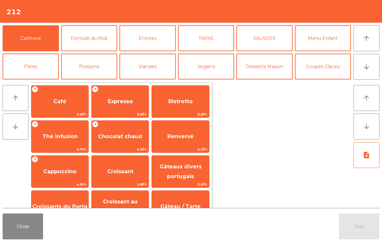
click at [76, 105] on span "Café" at bounding box center [59, 101] width 57 height 17
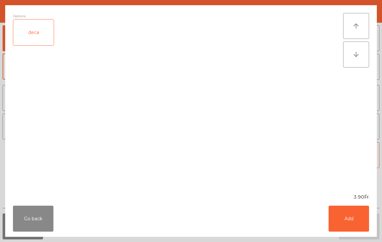
click at [355, 220] on button "Add" at bounding box center [349, 218] width 40 height 26
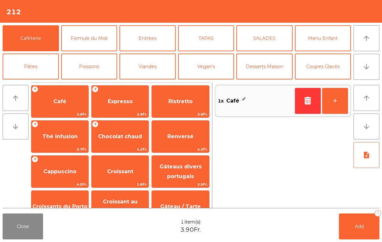
click at [345, 108] on button "+" at bounding box center [335, 101] width 26 height 26
click at [359, 229] on button "Add 2" at bounding box center [359, 226] width 40 height 26
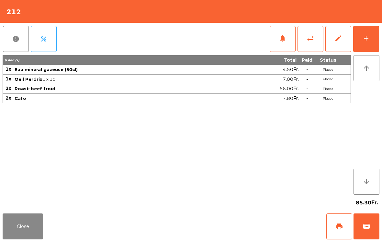
click at [21, 231] on button "Close" at bounding box center [23, 226] width 40 height 26
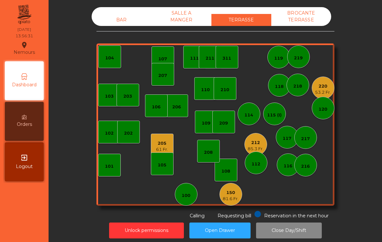
click at [117, 17] on div "BAR" at bounding box center [122, 20] width 60 height 12
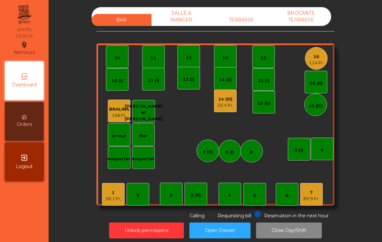
click at [316, 65] on div "114 Fr." at bounding box center [316, 63] width 15 height 6
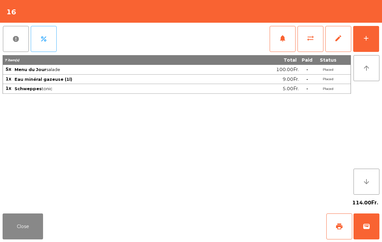
click at [367, 40] on div "add" at bounding box center [366, 38] width 8 height 8
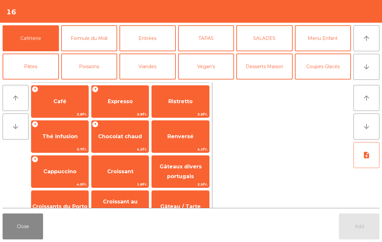
click at [330, 72] on button "Coupes Glacés" at bounding box center [323, 66] width 56 height 26
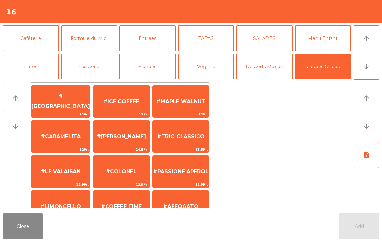
scroll to position [123, 0]
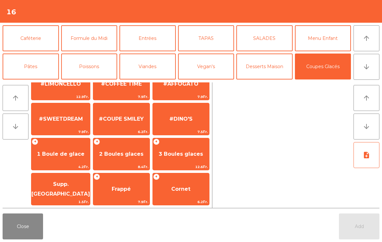
click at [192, 124] on span "#DINO'S" at bounding box center [181, 118] width 56 height 17
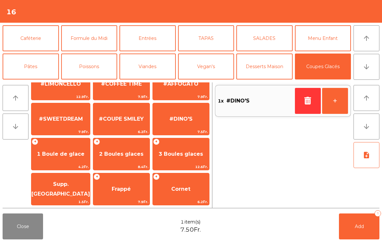
click at [328, 105] on button "+" at bounding box center [335, 101] width 26 height 26
click at [355, 227] on span "Add" at bounding box center [359, 226] width 9 height 6
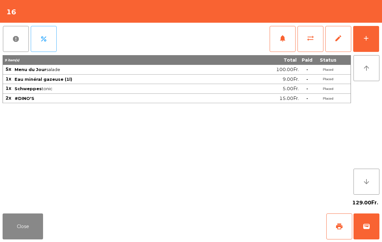
click at [21, 223] on button "Close" at bounding box center [23, 226] width 40 height 26
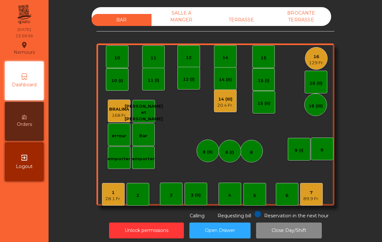
click at [327, 59] on div "16 129 Fr." at bounding box center [316, 58] width 23 height 23
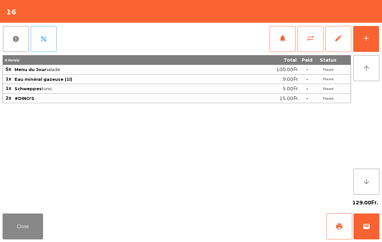
click at [374, 31] on button "add" at bounding box center [366, 39] width 26 height 26
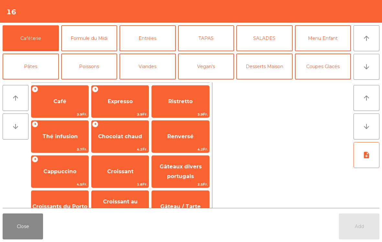
click at [337, 70] on button "Coupes Glacés" at bounding box center [323, 66] width 56 height 26
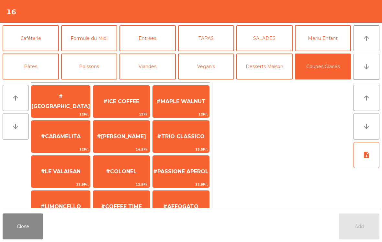
scroll to position [128, 0]
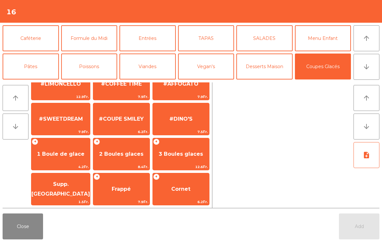
click at [193, 149] on span "3 Boules glaces" at bounding box center [181, 153] width 56 height 17
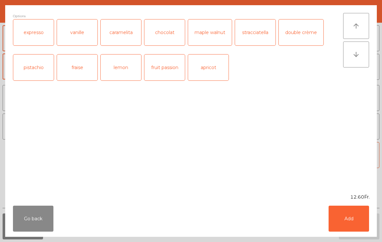
scroll to position [122, 0]
click at [356, 223] on button "Add" at bounding box center [349, 218] width 40 height 26
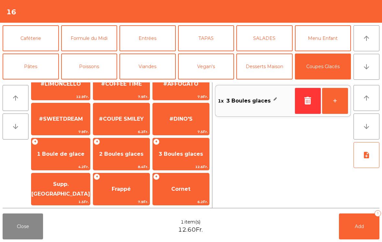
click at [370, 221] on button "Add 1" at bounding box center [359, 226] width 40 height 26
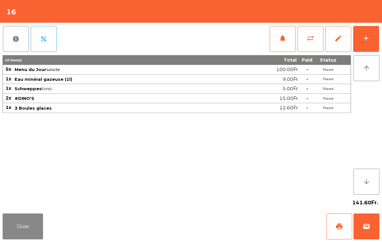
click at [9, 237] on button "Close" at bounding box center [23, 226] width 40 height 26
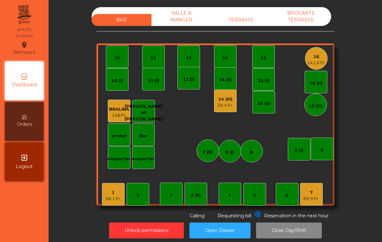
click at [241, 16] on div "TERRASSE" at bounding box center [241, 20] width 60 height 12
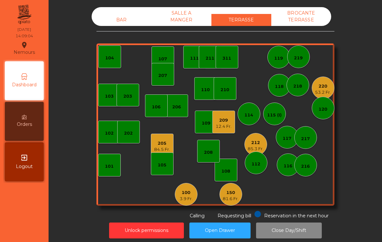
click at [232, 193] on div "150" at bounding box center [231, 192] width 16 height 6
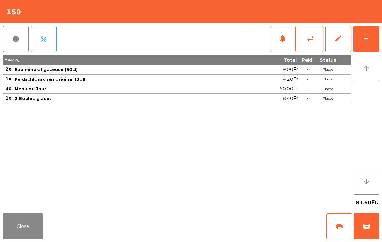
click at [334, 223] on button "print" at bounding box center [339, 226] width 26 height 26
click at [29, 225] on button "Close" at bounding box center [23, 226] width 40 height 26
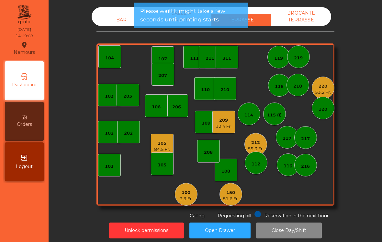
click at [254, 145] on div "212" at bounding box center [256, 142] width 16 height 6
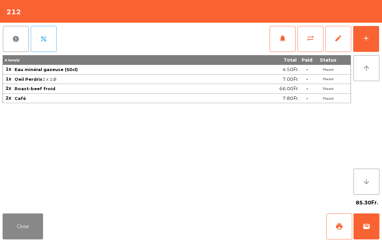
click at [341, 224] on span "print" at bounding box center [339, 226] width 8 height 8
click at [23, 229] on button "Close" at bounding box center [23, 226] width 40 height 26
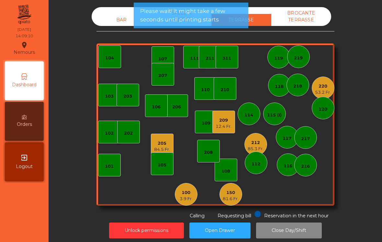
click at [323, 91] on div "53.2 Fr." at bounding box center [323, 92] width 16 height 6
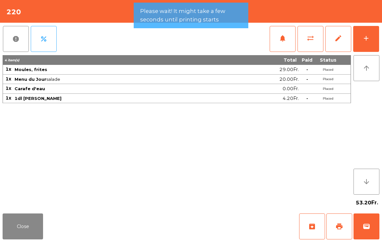
click at [307, 40] on span "sync_alt" at bounding box center [311, 38] width 8 height 8
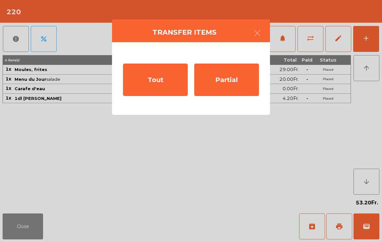
click at [162, 87] on div "Tout" at bounding box center [155, 79] width 65 height 32
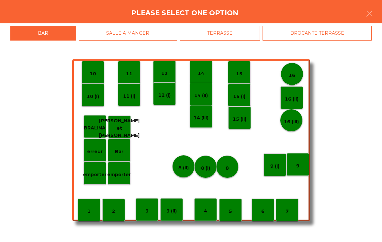
click at [343, 35] on div "BROCANTE TERRASSE" at bounding box center [317, 33] width 109 height 15
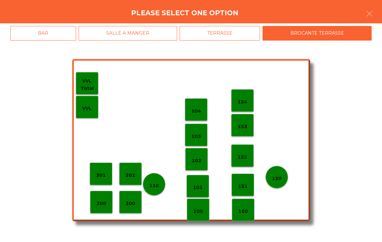
click at [199, 211] on p "100" at bounding box center [198, 210] width 10 height 7
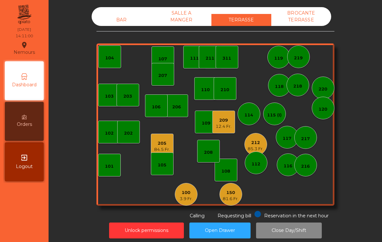
click at [185, 193] on div "100" at bounding box center [186, 192] width 13 height 6
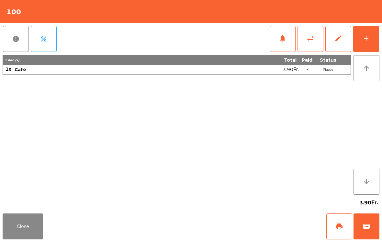
click at [312, 41] on span "sync_alt" at bounding box center [311, 38] width 8 height 8
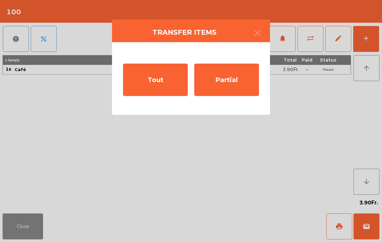
click at [167, 88] on div "Tout" at bounding box center [155, 79] width 65 height 32
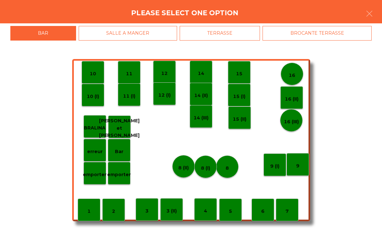
click at [88, 215] on div "1" at bounding box center [89, 209] width 23 height 23
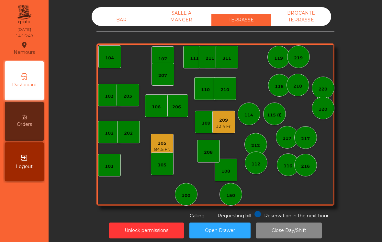
click at [116, 25] on div "BAR" at bounding box center [122, 20] width 60 height 12
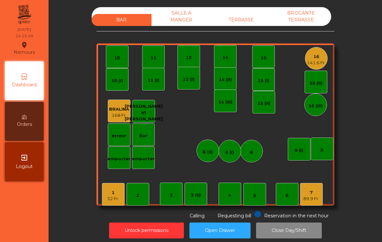
click at [322, 191] on div "7 89.9 Fr." at bounding box center [311, 194] width 23 height 23
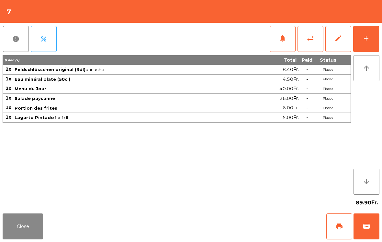
click at [367, 39] on div "add" at bounding box center [366, 38] width 8 height 8
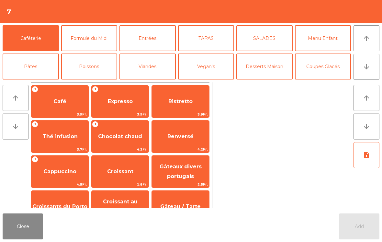
click at [338, 72] on button "Coupes Glacés" at bounding box center [323, 66] width 56 height 26
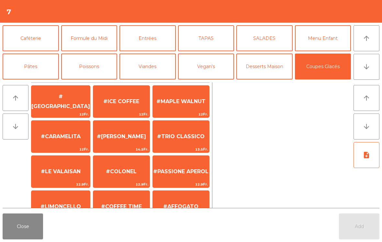
click at [263, 72] on button "Desserts Maison" at bounding box center [264, 66] width 56 height 26
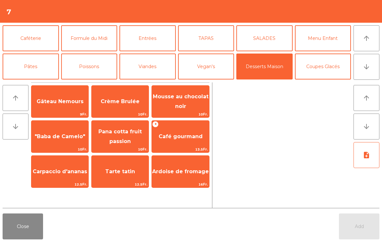
click at [105, 97] on span "Crème Brulée" at bounding box center [120, 101] width 57 height 17
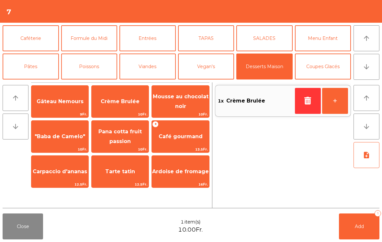
click at [357, 36] on button "arrow_upward" at bounding box center [367, 38] width 26 height 26
click at [359, 38] on button "arrow_upward" at bounding box center [367, 38] width 26 height 26
click at [359, 45] on button "arrow_upward" at bounding box center [367, 38] width 26 height 26
click at [364, 39] on icon "arrow_upward" at bounding box center [367, 38] width 8 height 8
click at [28, 41] on button "Caféterie" at bounding box center [31, 38] width 56 height 26
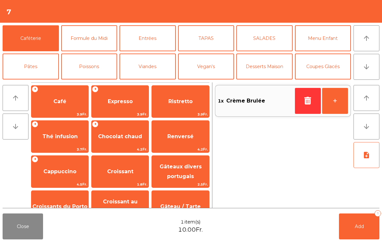
click at [111, 103] on span "Expresso" at bounding box center [120, 101] width 25 height 6
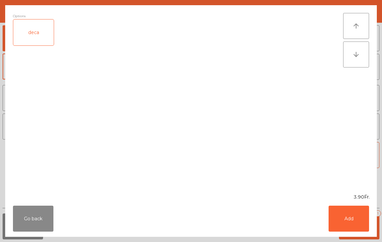
click at [346, 215] on button "Add" at bounding box center [349, 218] width 40 height 26
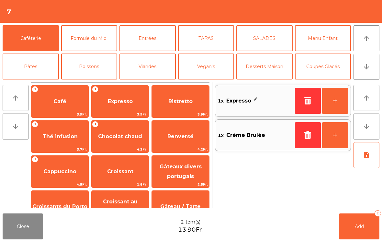
click at [338, 109] on button "+" at bounding box center [335, 101] width 26 height 26
click at [365, 221] on button "Add 3" at bounding box center [359, 226] width 40 height 26
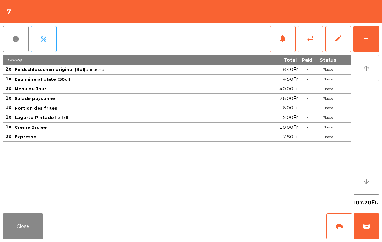
click at [15, 236] on button "Close" at bounding box center [23, 226] width 40 height 26
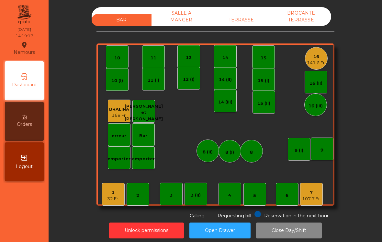
click at [323, 57] on div "16" at bounding box center [316, 56] width 19 height 6
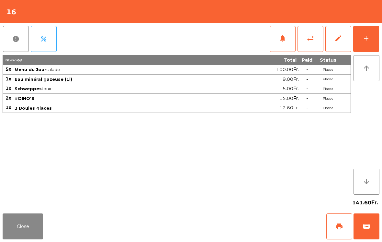
click at [343, 221] on button "print" at bounding box center [339, 226] width 26 height 26
click at [378, 228] on button "wallet" at bounding box center [367, 226] width 26 height 26
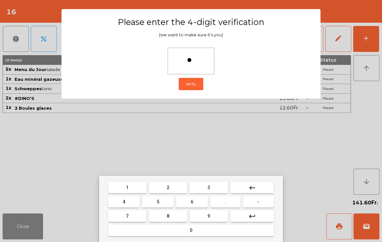
type input "**"
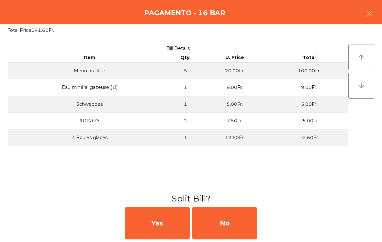
click at [229, 229] on div "No" at bounding box center [224, 223] width 65 height 32
click at [228, 224] on div "MB" at bounding box center [224, 223] width 65 height 32
click at [226, 221] on div "No" at bounding box center [224, 223] width 65 height 32
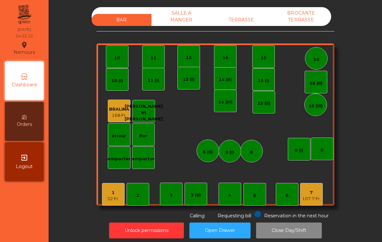
click at [245, 17] on div "TERRASSE" at bounding box center [241, 20] width 60 height 12
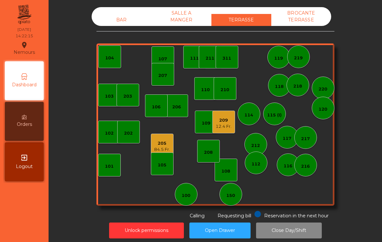
click at [227, 116] on div "209 12.4 Fr." at bounding box center [224, 121] width 16 height 15
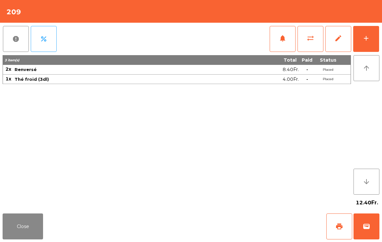
click at [362, 222] on button "wallet" at bounding box center [367, 226] width 26 height 26
click at [245, 226] on div "Close print wallet" at bounding box center [191, 225] width 382 height 31
click at [234, 231] on div "Close print wallet" at bounding box center [191, 225] width 382 height 31
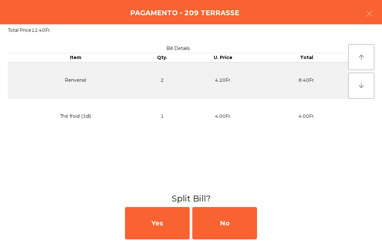
click at [237, 223] on div "No" at bounding box center [224, 223] width 65 height 32
click at [229, 226] on div "MB" at bounding box center [224, 223] width 65 height 32
click at [235, 221] on div "No" at bounding box center [224, 223] width 65 height 32
click at [220, 239] on div "No" at bounding box center [224, 223] width 65 height 32
click at [229, 228] on div "No" at bounding box center [224, 223] width 65 height 32
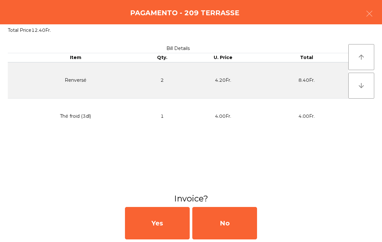
click at [229, 228] on div "No" at bounding box center [224, 223] width 65 height 32
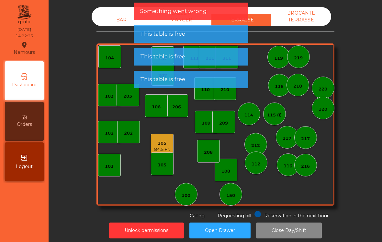
click at [279, 136] on div "117" at bounding box center [287, 137] width 23 height 23
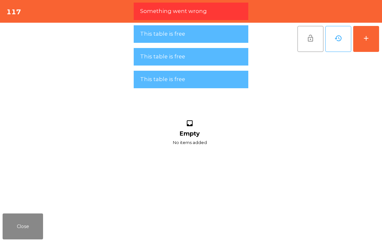
click at [362, 46] on button "add" at bounding box center [366, 39] width 26 height 26
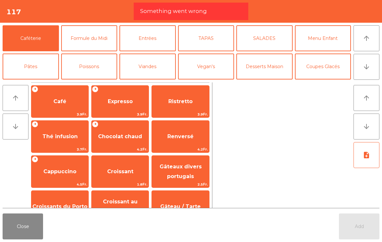
click at [371, 69] on button "arrow_downward" at bounding box center [367, 67] width 26 height 26
click at [94, 82] on button "Bières" at bounding box center [89, 95] width 56 height 26
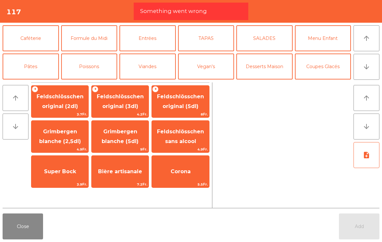
scroll to position [56, 0]
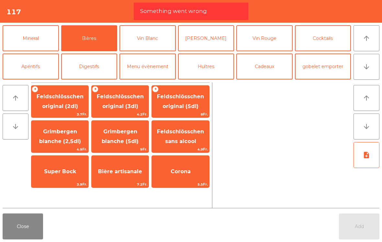
click at [73, 111] on span "3.7Fr." at bounding box center [59, 114] width 57 height 6
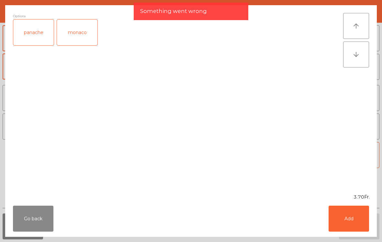
click at [28, 31] on div "panache" at bounding box center [33, 32] width 40 height 26
click at [358, 230] on button "Add" at bounding box center [349, 218] width 40 height 26
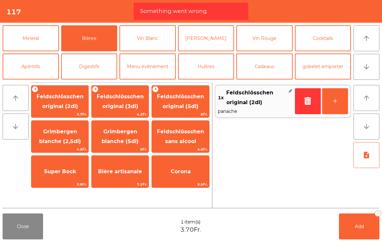
click at [41, 38] on button "Mineral" at bounding box center [31, 38] width 56 height 26
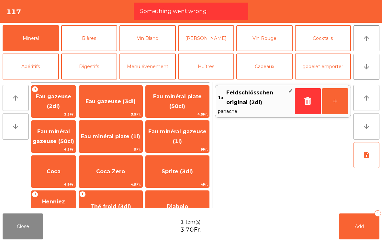
click at [129, 97] on span "Eau gazeuse (3dl)" at bounding box center [110, 101] width 63 height 17
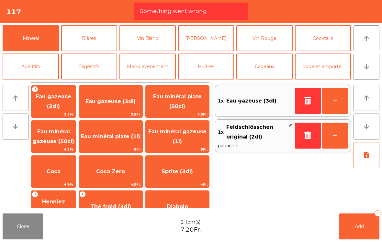
click at [353, 232] on button "Add 2" at bounding box center [359, 226] width 40 height 26
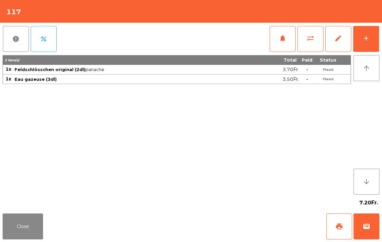
click at [19, 236] on button "Close" at bounding box center [23, 226] width 40 height 26
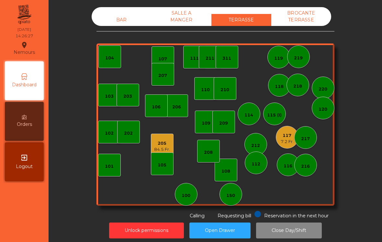
click at [127, 18] on div "BAR" at bounding box center [122, 20] width 60 height 12
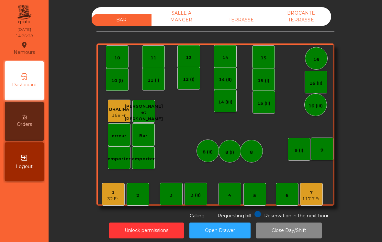
click at [315, 205] on div "7 117.7 Fr." at bounding box center [311, 194] width 23 height 23
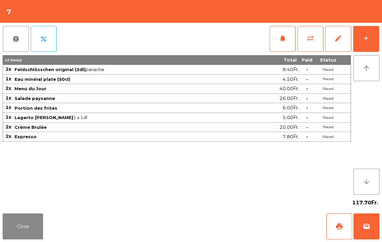
click at [372, 40] on button "add" at bounding box center [366, 39] width 26 height 26
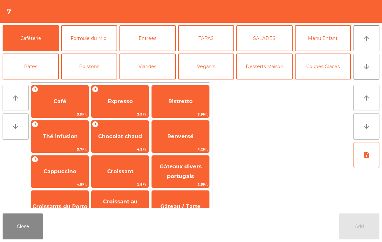
click at [104, 103] on span "Expresso" at bounding box center [120, 101] width 57 height 17
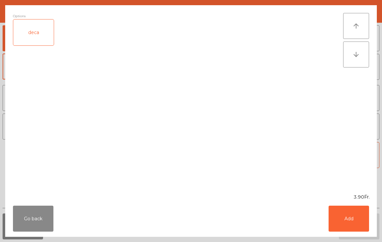
click at [355, 208] on button "Add" at bounding box center [349, 218] width 40 height 26
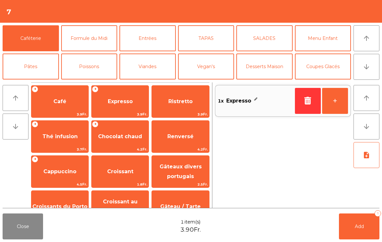
click at [358, 228] on span "Add" at bounding box center [359, 226] width 9 height 6
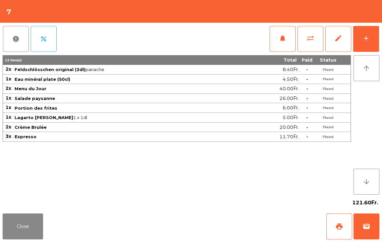
click at [18, 233] on button "Close" at bounding box center [23, 226] width 40 height 26
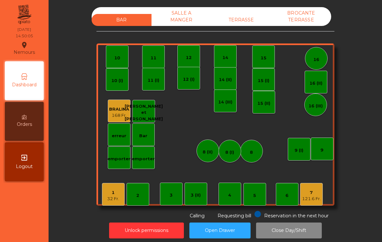
click at [239, 22] on div "TERRASSE" at bounding box center [241, 20] width 60 height 12
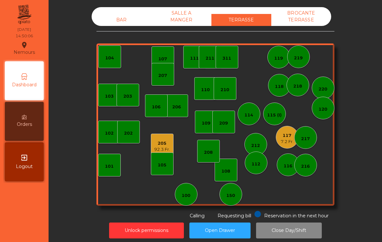
click at [285, 141] on div "7.2 Fr." at bounding box center [287, 141] width 13 height 6
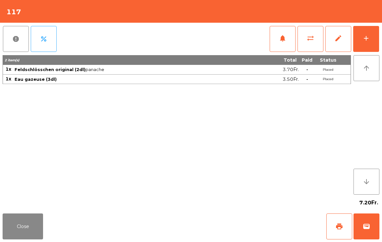
click at [333, 224] on button "print" at bounding box center [339, 226] width 26 height 26
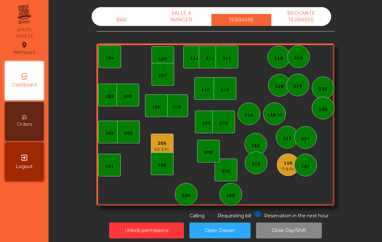
click at [292, 160] on div "116" at bounding box center [288, 163] width 13 height 6
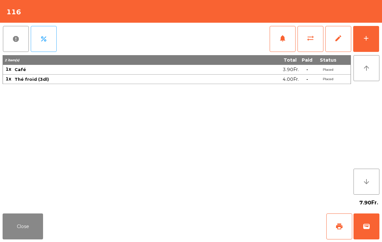
click at [368, 43] on button "add" at bounding box center [366, 39] width 26 height 26
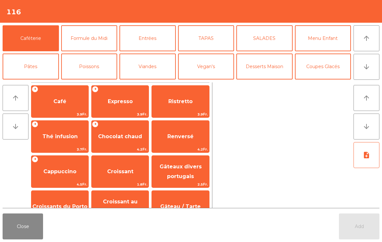
scroll to position [35, 0]
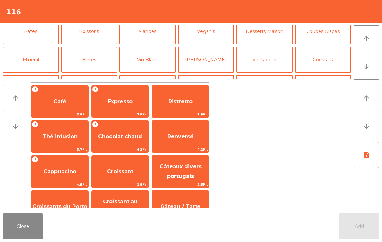
click at [329, 68] on button "Cocktails" at bounding box center [323, 60] width 56 height 26
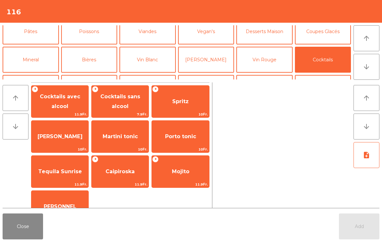
click at [325, 31] on button "Coupes Glacés" at bounding box center [323, 31] width 56 height 26
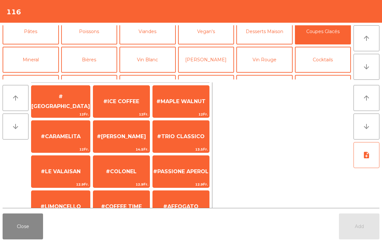
scroll to position [126, 0]
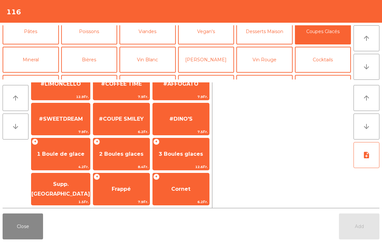
click at [120, 163] on div "+ 2 Boules glaces 8.4Fr." at bounding box center [121, 154] width 57 height 32
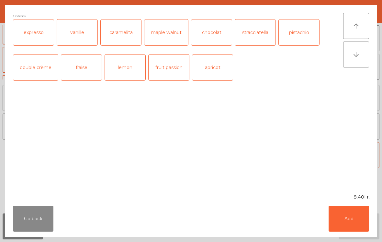
click at [351, 221] on button "Add" at bounding box center [349, 218] width 40 height 26
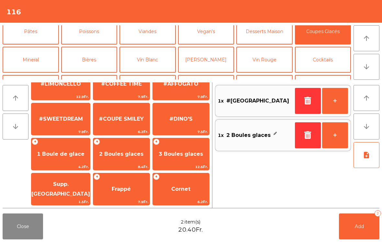
scroll to position [0, 0]
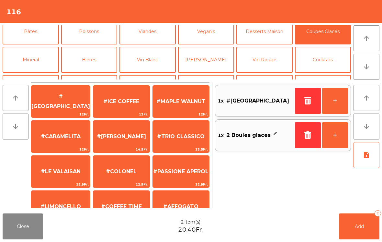
click at [354, 224] on button "Add 2" at bounding box center [359, 226] width 40 height 26
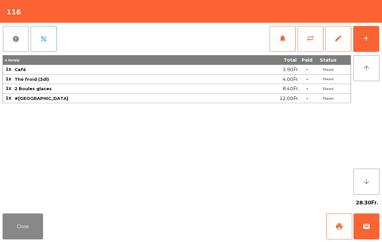
click at [27, 238] on button "Close" at bounding box center [23, 226] width 40 height 26
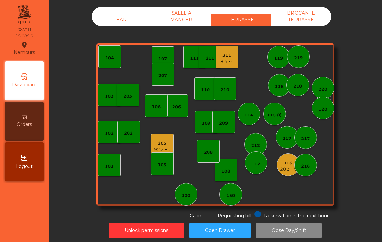
click at [118, 23] on div "BAR" at bounding box center [122, 20] width 60 height 12
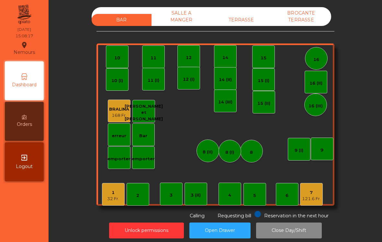
click at [321, 200] on div "121.6 Fr." at bounding box center [311, 198] width 19 height 6
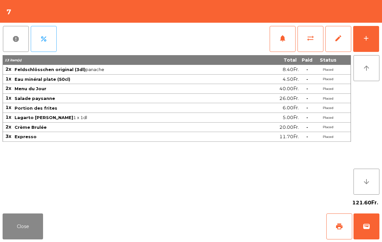
click at [333, 223] on button "print" at bounding box center [339, 226] width 26 height 26
click at [36, 238] on button "Close" at bounding box center [23, 226] width 40 height 26
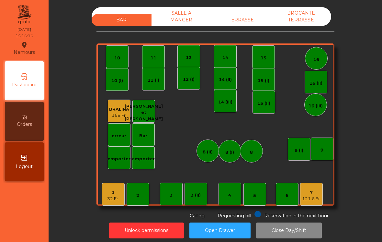
click at [240, 30] on div "BAR SALLE A MANGER TERRASSE BROCANTE TERRASSE 1 32 Fr. 2 3 4 5 6 7 121.6 Fr. 8 …" at bounding box center [215, 113] width 238 height 212
click at [241, 11] on div "BAR SALLE A MANGER TERRASSE BROCANTE TERRASSE" at bounding box center [212, 16] width 240 height 19
click at [235, 25] on div "TERRASSE" at bounding box center [241, 20] width 60 height 12
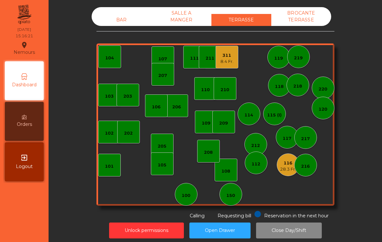
click at [246, 115] on div "114" at bounding box center [248, 115] width 9 height 6
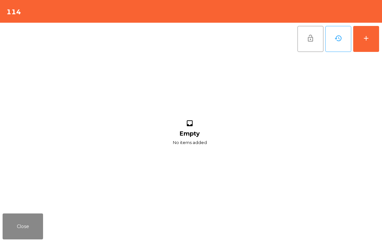
click at [365, 42] on button "add" at bounding box center [366, 39] width 26 height 26
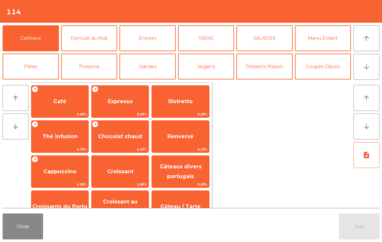
click at [319, 82] on button "Cocktails" at bounding box center [323, 95] width 56 height 26
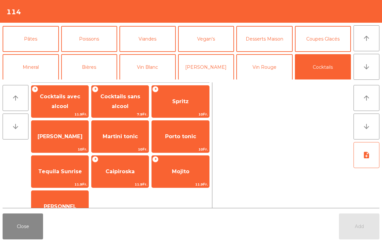
click at [186, 99] on span "Spritz" at bounding box center [180, 101] width 17 height 6
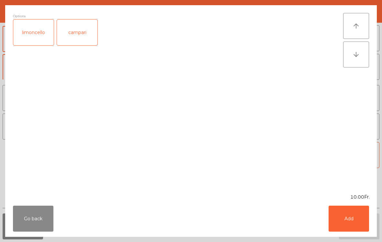
click at [357, 224] on button "Add" at bounding box center [349, 218] width 40 height 26
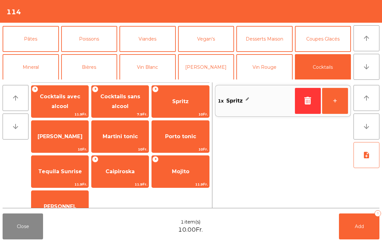
click at [90, 71] on button "Bières" at bounding box center [89, 67] width 56 height 26
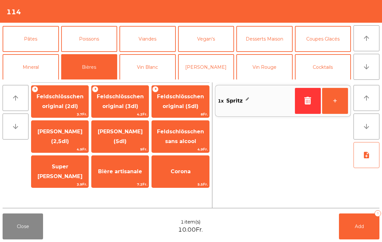
click at [122, 110] on span "Feldschlösschen original (3dl)" at bounding box center [120, 102] width 57 height 28
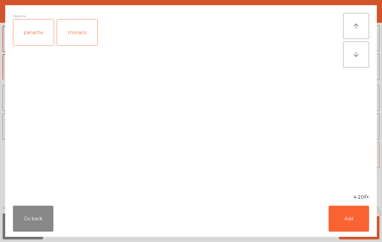
click at [356, 225] on button "Add" at bounding box center [349, 218] width 40 height 26
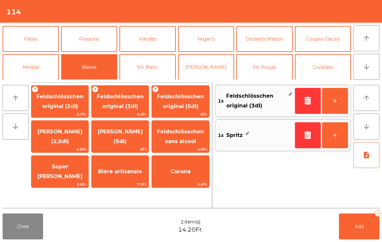
click at [356, 225] on span "Add" at bounding box center [359, 226] width 9 height 6
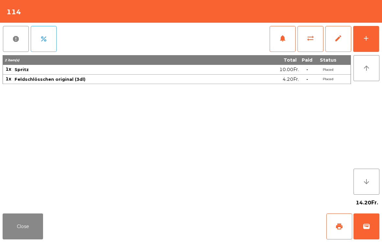
click at [18, 238] on button "Close" at bounding box center [23, 226] width 40 height 26
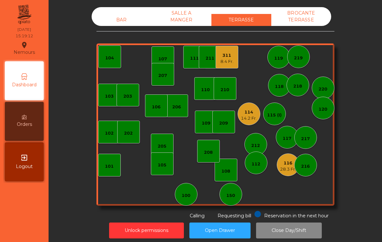
click at [224, 51] on div "311 8.4 Fr." at bounding box center [227, 57] width 13 height 15
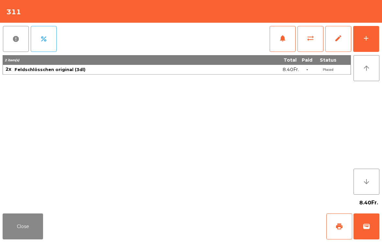
click at [367, 41] on div "add" at bounding box center [366, 38] width 8 height 8
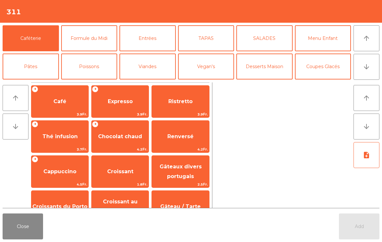
scroll to position [3, 0]
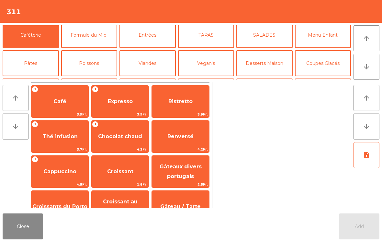
click at [98, 78] on button "Bières" at bounding box center [89, 91] width 56 height 26
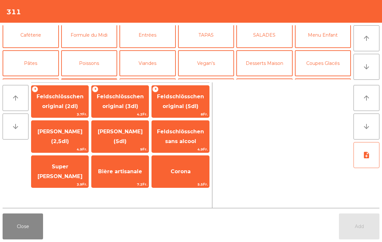
scroll to position [49, 0]
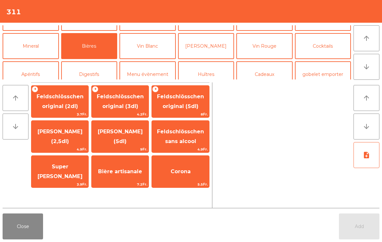
click at [115, 99] on span "Feldschlösschen original (3dl)" at bounding box center [120, 101] width 47 height 16
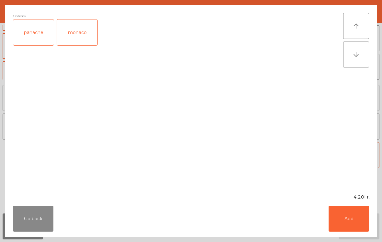
click at [355, 230] on button "Add" at bounding box center [349, 218] width 40 height 26
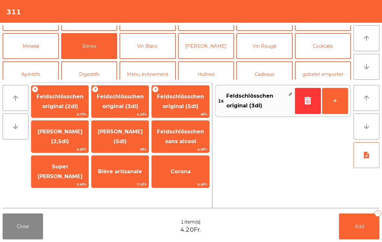
click at [22, 46] on button "Mineral" at bounding box center [31, 46] width 56 height 26
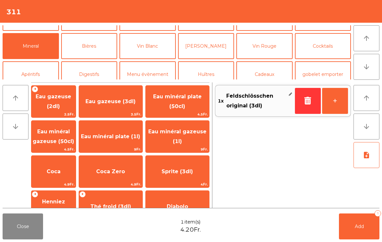
click at [59, 136] on span "Eau minéral gazeuse (50cl)" at bounding box center [53, 137] width 44 height 28
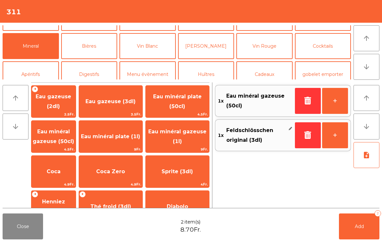
scroll to position [157, 0]
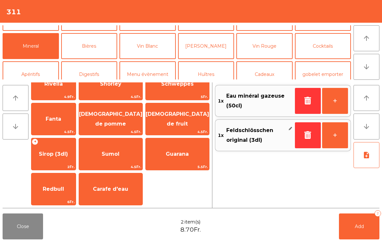
click at [68, 148] on span "Sirop (3dl)" at bounding box center [53, 153] width 44 height 17
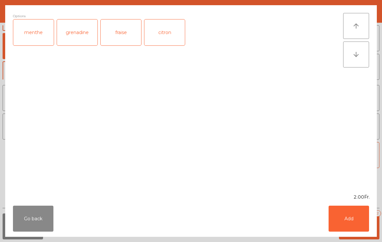
click at [360, 222] on button "Add" at bounding box center [349, 218] width 40 height 26
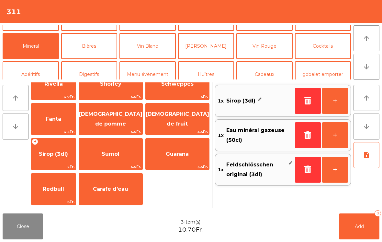
click at [360, 222] on button "Add 3" at bounding box center [359, 226] width 40 height 26
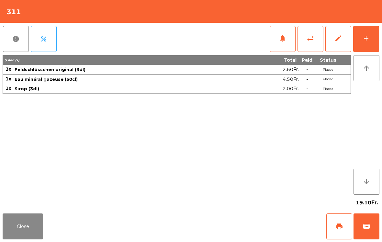
click at [29, 230] on button "Close" at bounding box center [23, 226] width 40 height 26
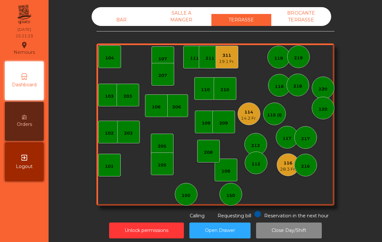
click at [216, 57] on div "311 19.1 Fr." at bounding box center [227, 57] width 23 height 23
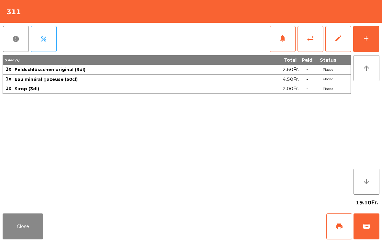
click at [370, 29] on button "add" at bounding box center [366, 39] width 26 height 26
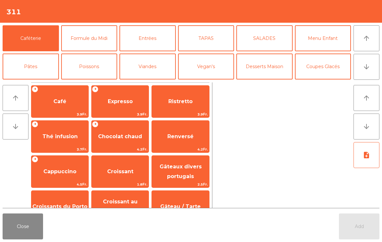
click at [325, 69] on button "Coupes Glacés" at bounding box center [323, 66] width 56 height 26
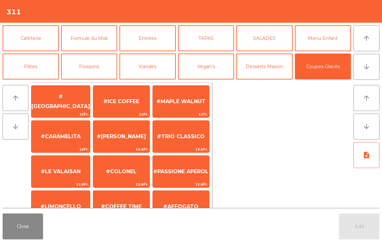
scroll to position [122, 0]
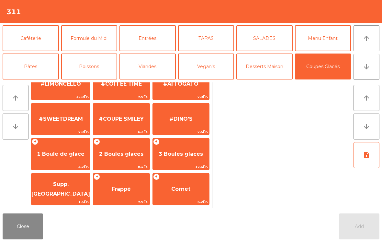
click at [60, 158] on span "1 Boule de glace" at bounding box center [60, 153] width 59 height 17
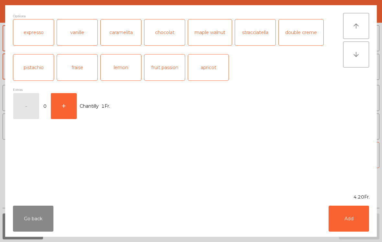
click at [350, 212] on button "Add" at bounding box center [349, 218] width 40 height 26
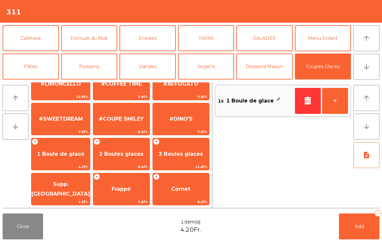
click at [62, 120] on span "#SWEETDREAM" at bounding box center [61, 119] width 44 height 6
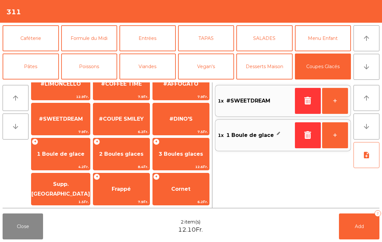
click at [371, 233] on button "Add 2" at bounding box center [359, 226] width 40 height 26
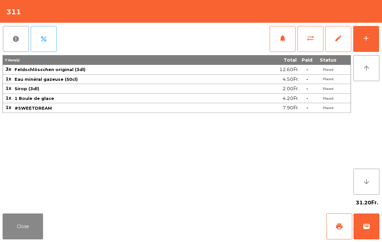
click at [33, 229] on button "Close" at bounding box center [23, 226] width 40 height 26
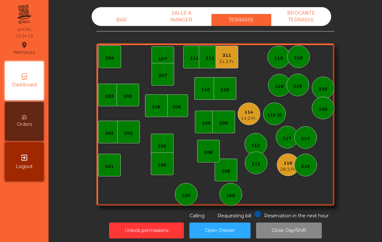
click at [236, 200] on div "150" at bounding box center [231, 194] width 23 height 23
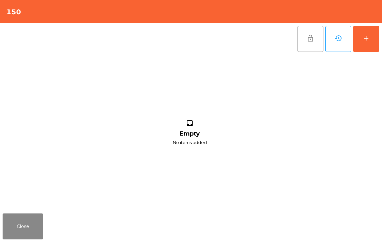
click at [363, 51] on button "add" at bounding box center [366, 39] width 26 height 26
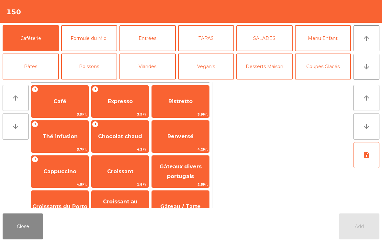
click at [121, 106] on span "Expresso" at bounding box center [120, 101] width 57 height 17
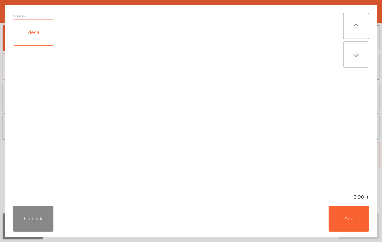
click at [364, 221] on button "Add" at bounding box center [349, 218] width 40 height 26
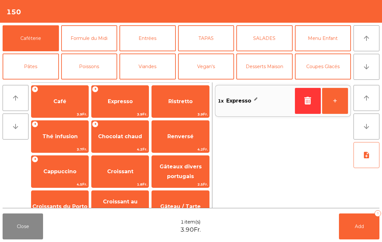
click at [335, 105] on button "+" at bounding box center [335, 101] width 26 height 26
click at [367, 230] on button "Add 2" at bounding box center [359, 226] width 40 height 26
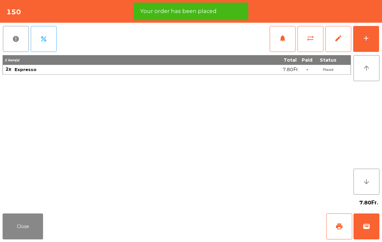
click at [338, 227] on span "print" at bounding box center [339, 226] width 8 height 8
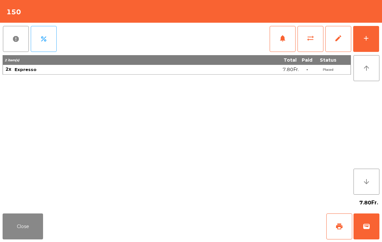
click at [23, 234] on button "Close" at bounding box center [23, 226] width 40 height 26
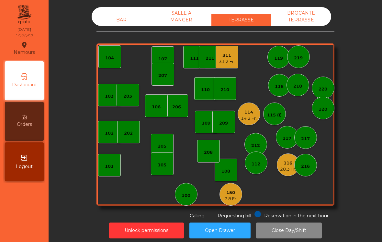
click at [115, 35] on div "BAR SALLE A MANGER TERRASSE BROCANTE TERRASSE 103 102 101 202 206 104 205 108 1…" at bounding box center [215, 113] width 238 height 212
click at [111, 19] on div "BAR" at bounding box center [122, 20] width 60 height 12
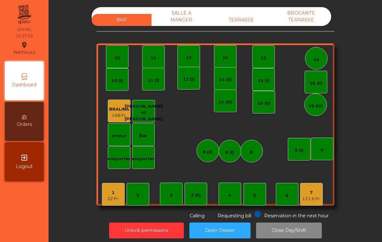
click at [235, 18] on div "TERRASSE" at bounding box center [241, 20] width 60 height 12
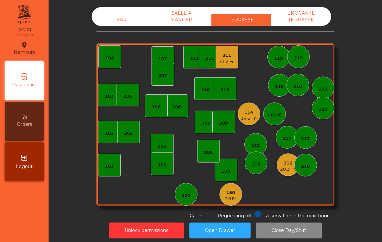
click at [304, 19] on div "BROCANTE TERRASSE" at bounding box center [301, 16] width 60 height 19
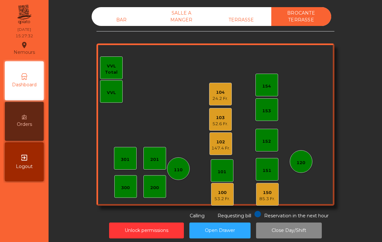
click at [116, 15] on div "BAR" at bounding box center [122, 20] width 60 height 12
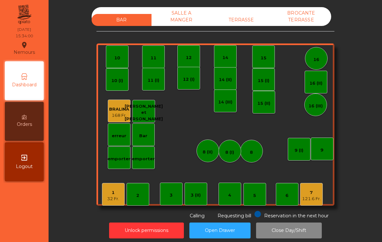
click at [243, 20] on div "TERRASSE" at bounding box center [241, 20] width 60 height 12
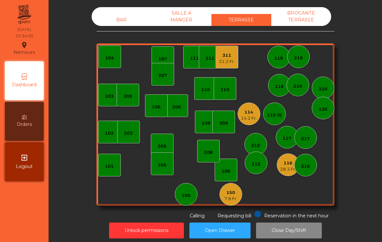
click at [289, 166] on div "28.3 Fr." at bounding box center [288, 169] width 16 height 6
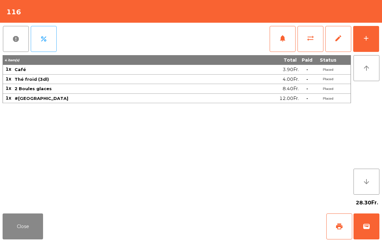
click at [339, 227] on span "print" at bounding box center [339, 226] width 8 height 8
click at [13, 233] on button "Close" at bounding box center [23, 226] width 40 height 26
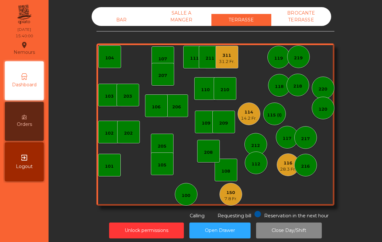
click at [280, 171] on div "28.3 Fr." at bounding box center [288, 169] width 16 height 6
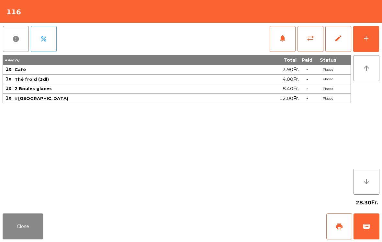
click at [368, 232] on button "wallet" at bounding box center [367, 226] width 26 height 26
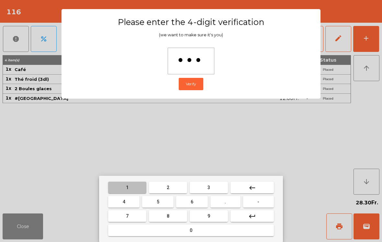
type input "****"
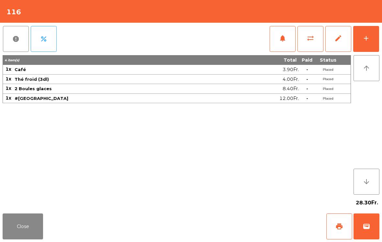
click at [236, 226] on div "Close print wallet" at bounding box center [191, 225] width 382 height 31
click at [237, 228] on div "Close print wallet" at bounding box center [191, 225] width 382 height 31
click at [236, 227] on div "Close print wallet" at bounding box center [191, 225] width 382 height 31
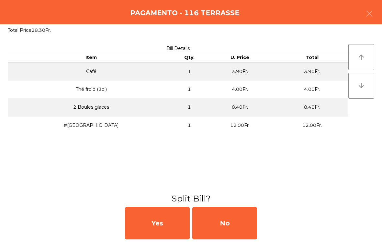
click at [250, 220] on div "No" at bounding box center [224, 223] width 65 height 32
click at [268, 217] on div "Cash MB" at bounding box center [191, 223] width 382 height 38
click at [255, 221] on div "MB" at bounding box center [224, 223] width 65 height 32
click at [232, 236] on div "No" at bounding box center [224, 223] width 65 height 32
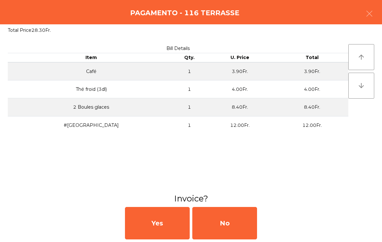
click at [224, 238] on div "No" at bounding box center [224, 223] width 65 height 32
click at [230, 220] on div "No" at bounding box center [224, 223] width 65 height 32
click at [235, 216] on div "No" at bounding box center [224, 223] width 65 height 32
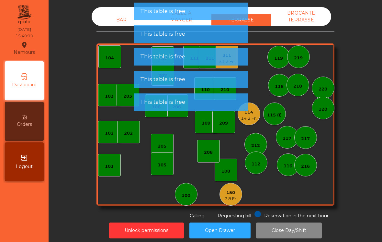
click at [266, 82] on div "103 102 101 202 206 104 205 108 105 107 100 150 7.8 Fr. 110 207 203 208 116 216…" at bounding box center [215, 124] width 238 height 162
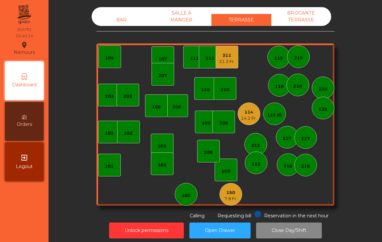
click at [248, 113] on div "114" at bounding box center [249, 112] width 16 height 6
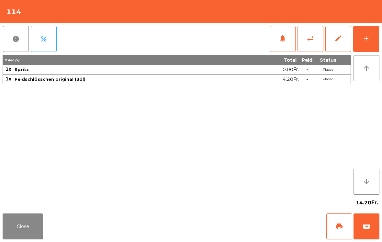
click at [368, 225] on span "wallet" at bounding box center [367, 226] width 8 height 8
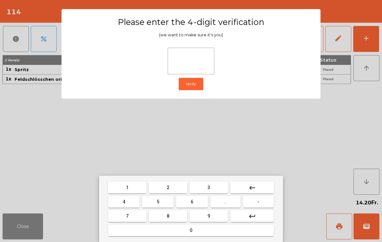
type input "*"
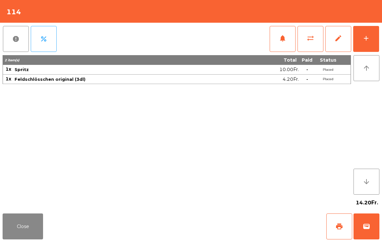
click at [236, 220] on div "Close print wallet" at bounding box center [191, 225] width 382 height 31
click at [228, 222] on div "Close print wallet" at bounding box center [191, 225] width 382 height 31
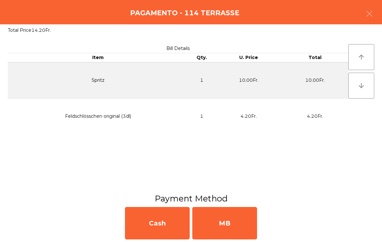
click at [226, 220] on div "MB" at bounding box center [224, 223] width 65 height 32
click at [222, 216] on div "No" at bounding box center [224, 223] width 65 height 32
click at [219, 220] on div "No" at bounding box center [224, 223] width 65 height 32
click at [232, 207] on div "No" at bounding box center [224, 223] width 65 height 32
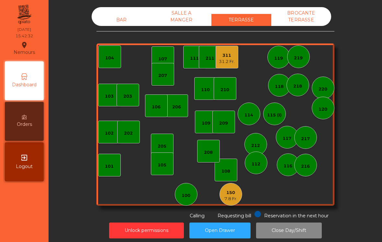
click at [221, 65] on div "311 31.2 Fr." at bounding box center [227, 57] width 23 height 23
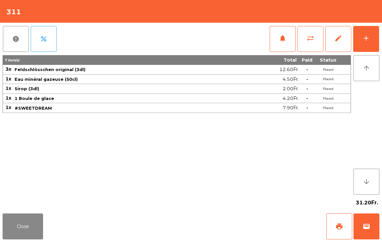
click at [368, 36] on div "add" at bounding box center [366, 38] width 8 height 8
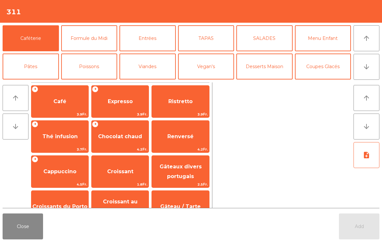
scroll to position [32, 0]
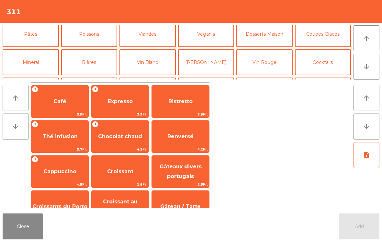
click at [110, 60] on button "Bières" at bounding box center [89, 62] width 56 height 26
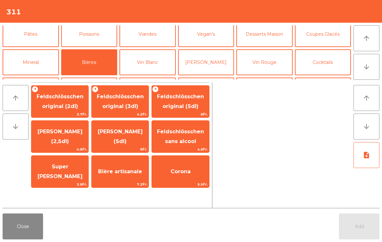
click at [121, 104] on span "Feldschlösschen original (3dl)" at bounding box center [120, 101] width 47 height 16
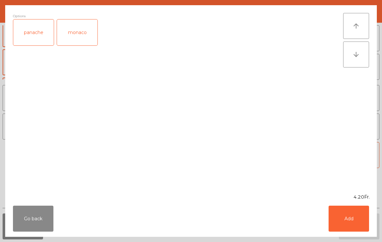
click at [343, 235] on div "Go back Add" at bounding box center [191, 218] width 372 height 36
click at [357, 214] on button "Add" at bounding box center [349, 218] width 40 height 26
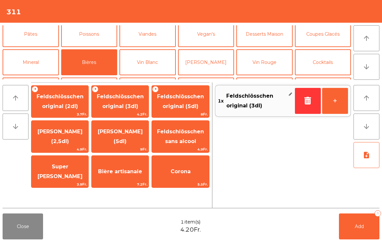
click at [331, 100] on button "+" at bounding box center [335, 101] width 26 height 26
click at [359, 239] on button "Add 2" at bounding box center [359, 226] width 40 height 26
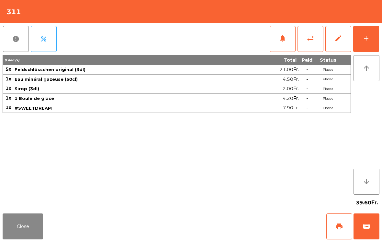
click at [339, 225] on span "print" at bounding box center [339, 226] width 8 height 8
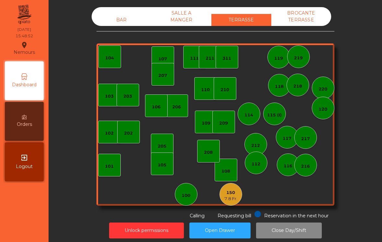
click at [241, 198] on div "150 7.8 Fr." at bounding box center [231, 194] width 23 height 23
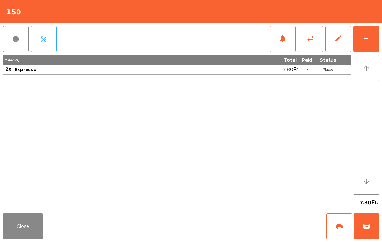
click at [366, 235] on button "wallet" at bounding box center [367, 226] width 26 height 26
click at [226, 230] on div "Close print wallet" at bounding box center [191, 225] width 382 height 31
click at [238, 221] on div "Close print wallet" at bounding box center [191, 225] width 382 height 31
click at [224, 222] on div "Close print wallet" at bounding box center [191, 225] width 382 height 31
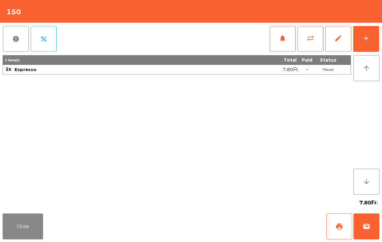
click at [224, 222] on div "Close print wallet" at bounding box center [191, 225] width 382 height 31
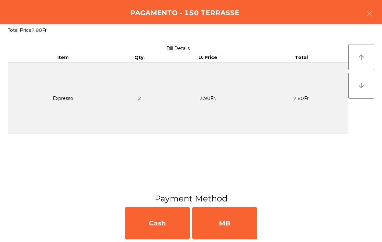
click at [235, 223] on div "MB" at bounding box center [224, 223] width 65 height 32
click at [229, 221] on div "No" at bounding box center [224, 223] width 65 height 32
click at [235, 222] on div "No" at bounding box center [224, 223] width 65 height 32
